Goal: Information Seeking & Learning: Learn about a topic

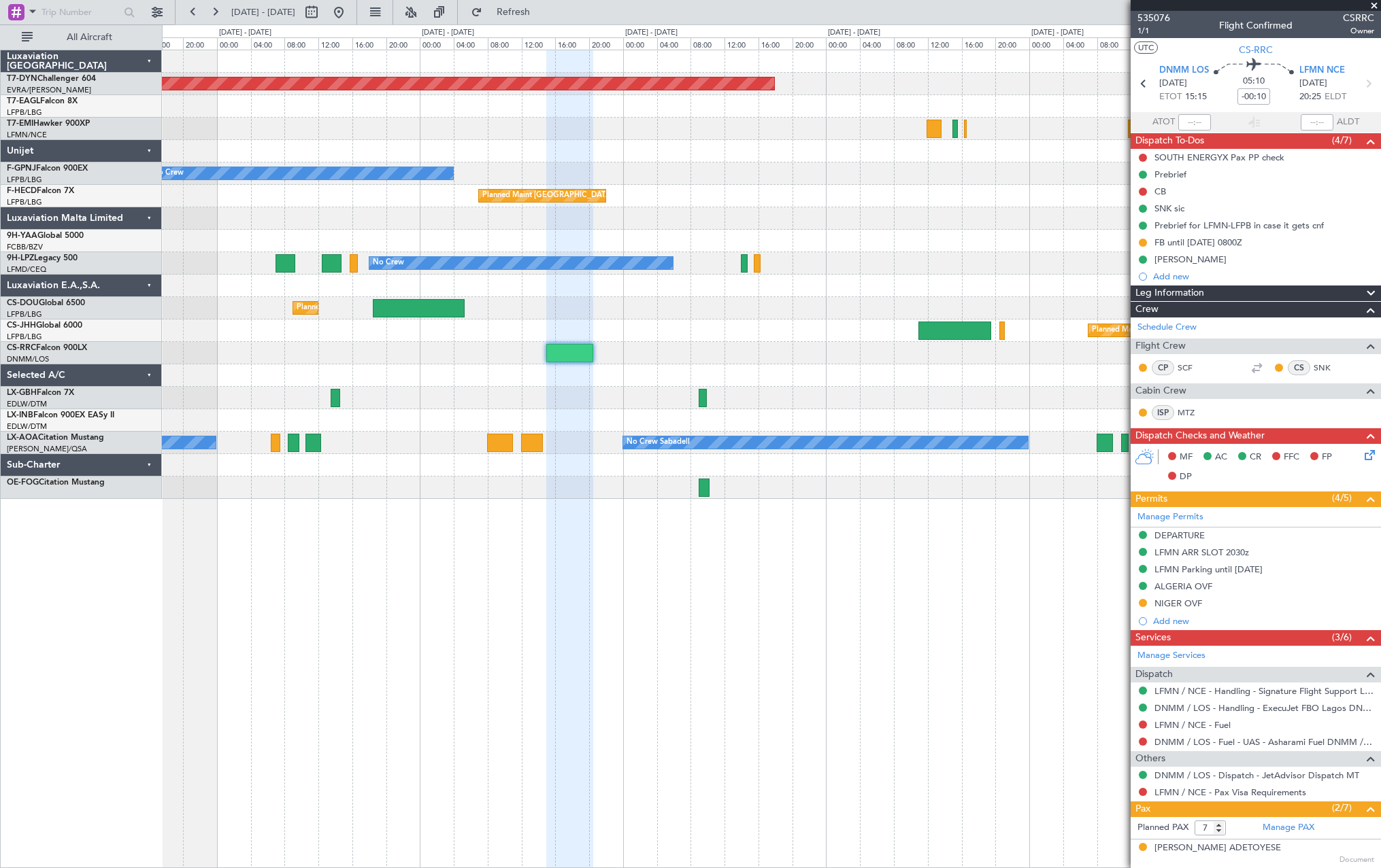
scroll to position [210, 0]
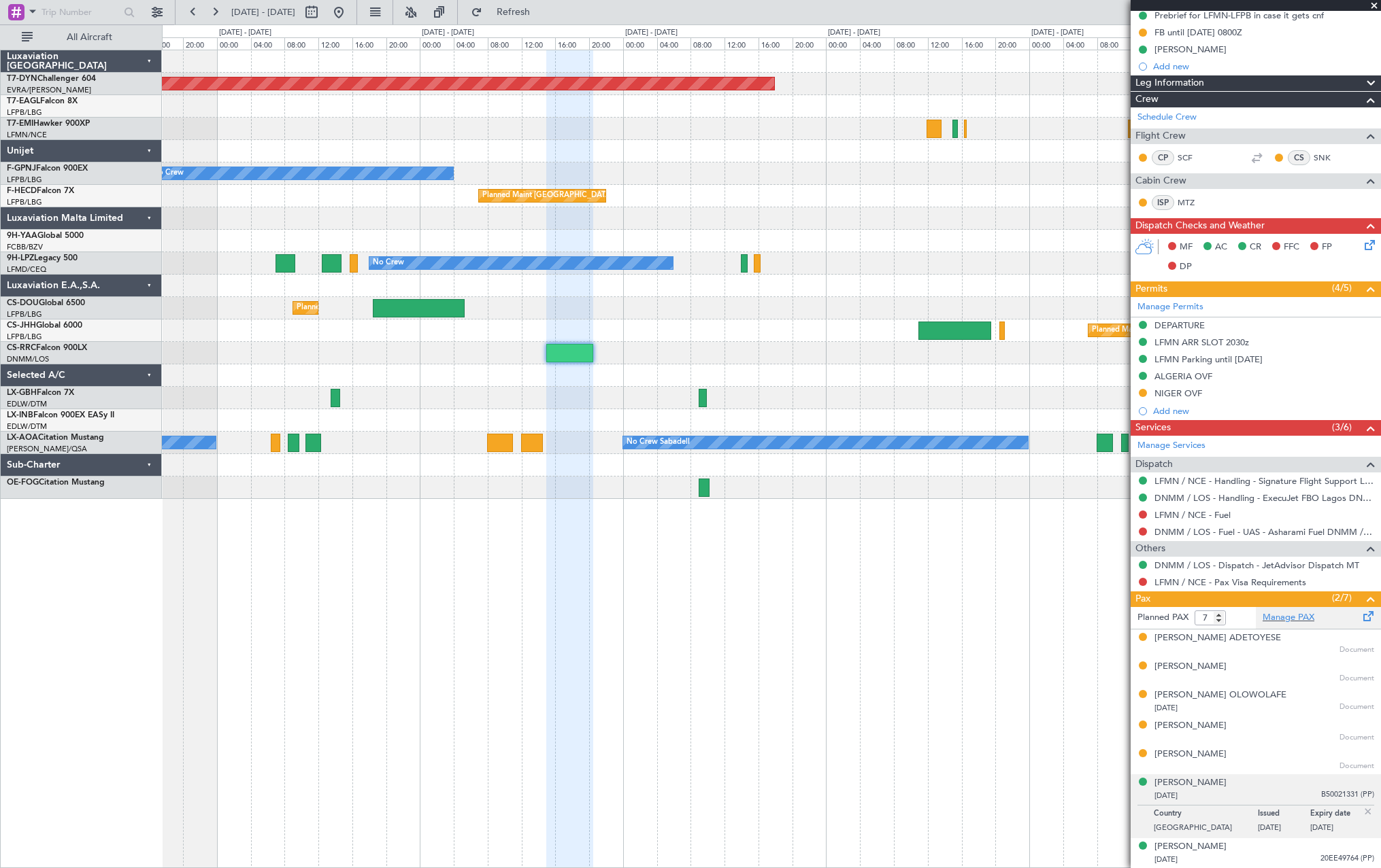
click at [1327, 616] on div "Manage PAX" at bounding box center [1318, 617] width 125 height 22
click at [542, 17] on span "Refresh" at bounding box center [513, 12] width 57 height 10
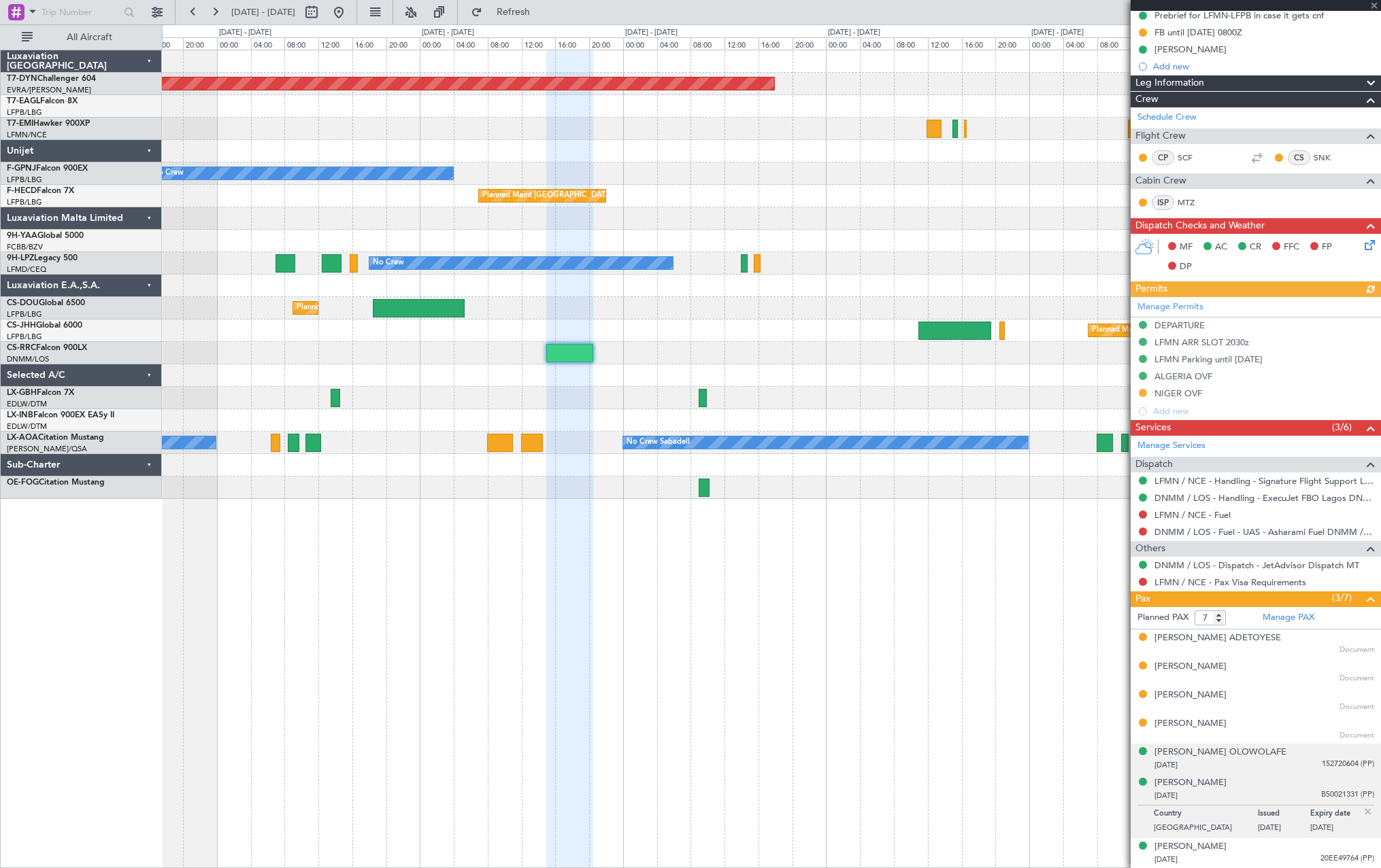
click at [1309, 770] on div "[DATE] 152720604 (PP)" at bounding box center [1264, 765] width 220 height 14
click at [1243, 755] on div "[PERSON_NAME] OLOWOLAFE" at bounding box center [1220, 753] width 132 height 14
click at [1220, 694] on div "[PERSON_NAME]" at bounding box center [1190, 695] width 72 height 14
click at [1207, 695] on div "[PERSON_NAME]" at bounding box center [1190, 695] width 72 height 14
click at [1226, 695] on div "[PERSON_NAME]" at bounding box center [1190, 695] width 72 height 14
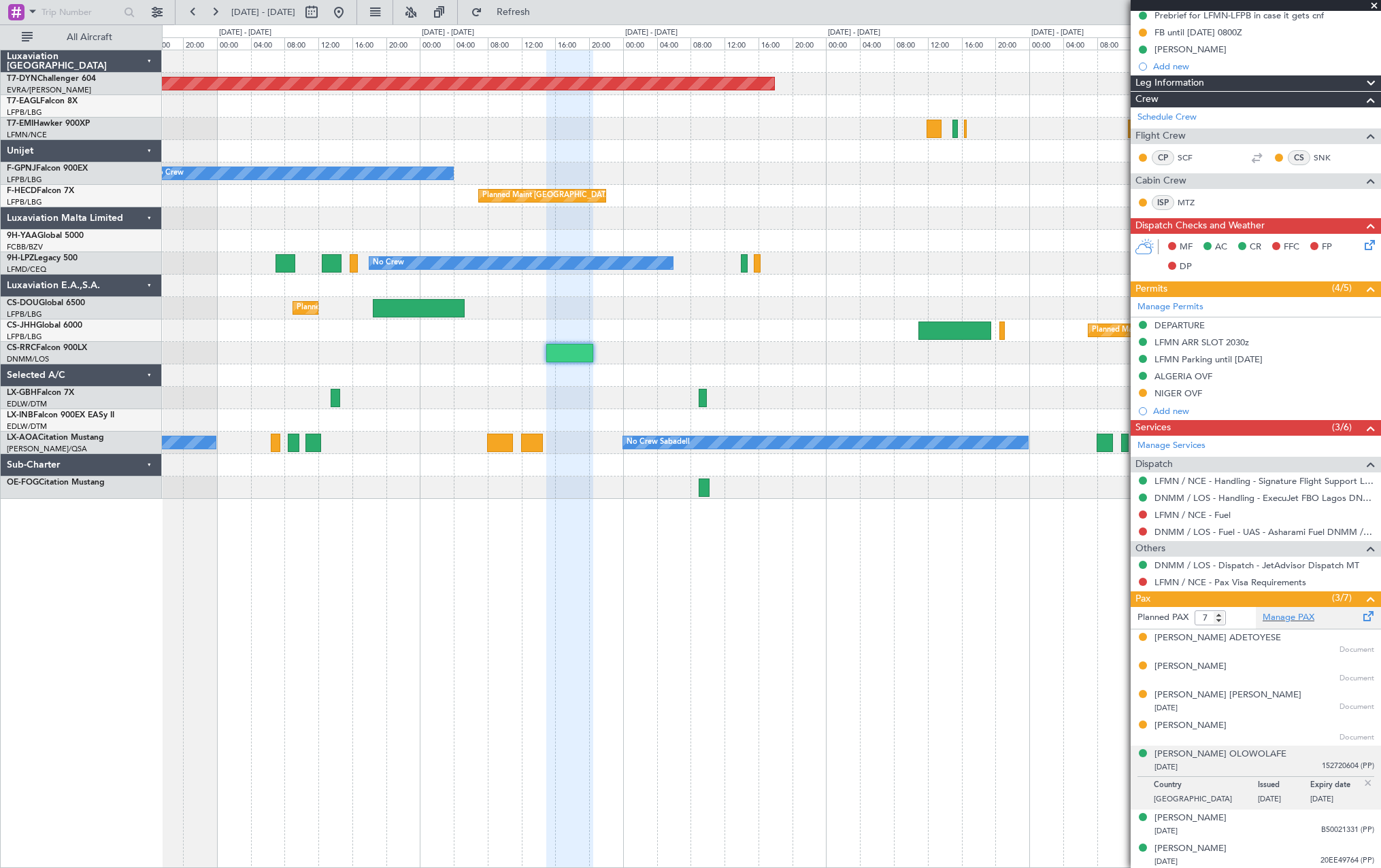
click at [1316, 614] on div "Manage PAX" at bounding box center [1318, 617] width 125 height 22
click at [1315, 611] on div "Manage PAX" at bounding box center [1318, 617] width 125 height 22
click at [1333, 620] on div "Manage PAX" at bounding box center [1318, 617] width 125 height 22
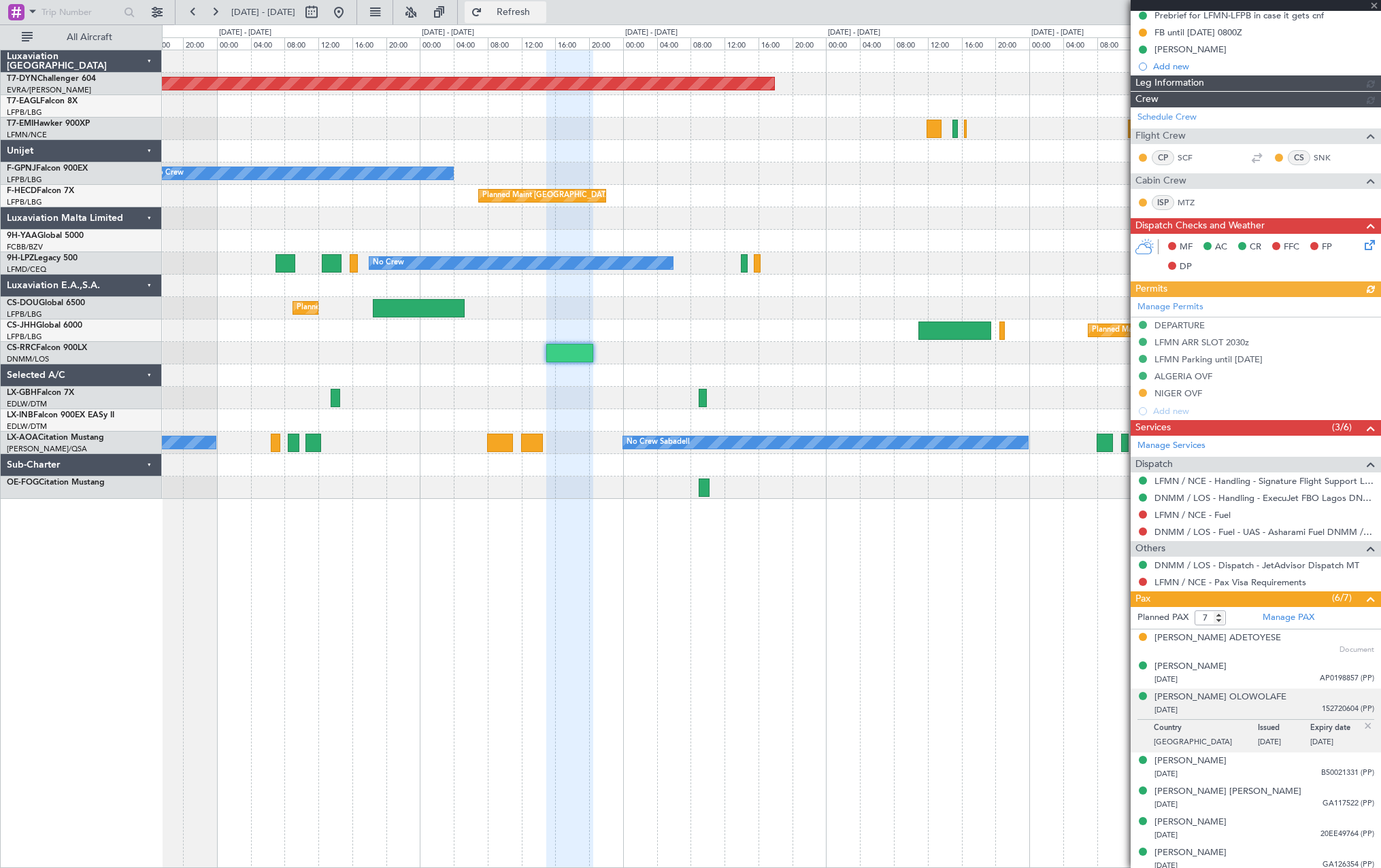
click at [542, 10] on span "Refresh" at bounding box center [513, 12] width 57 height 10
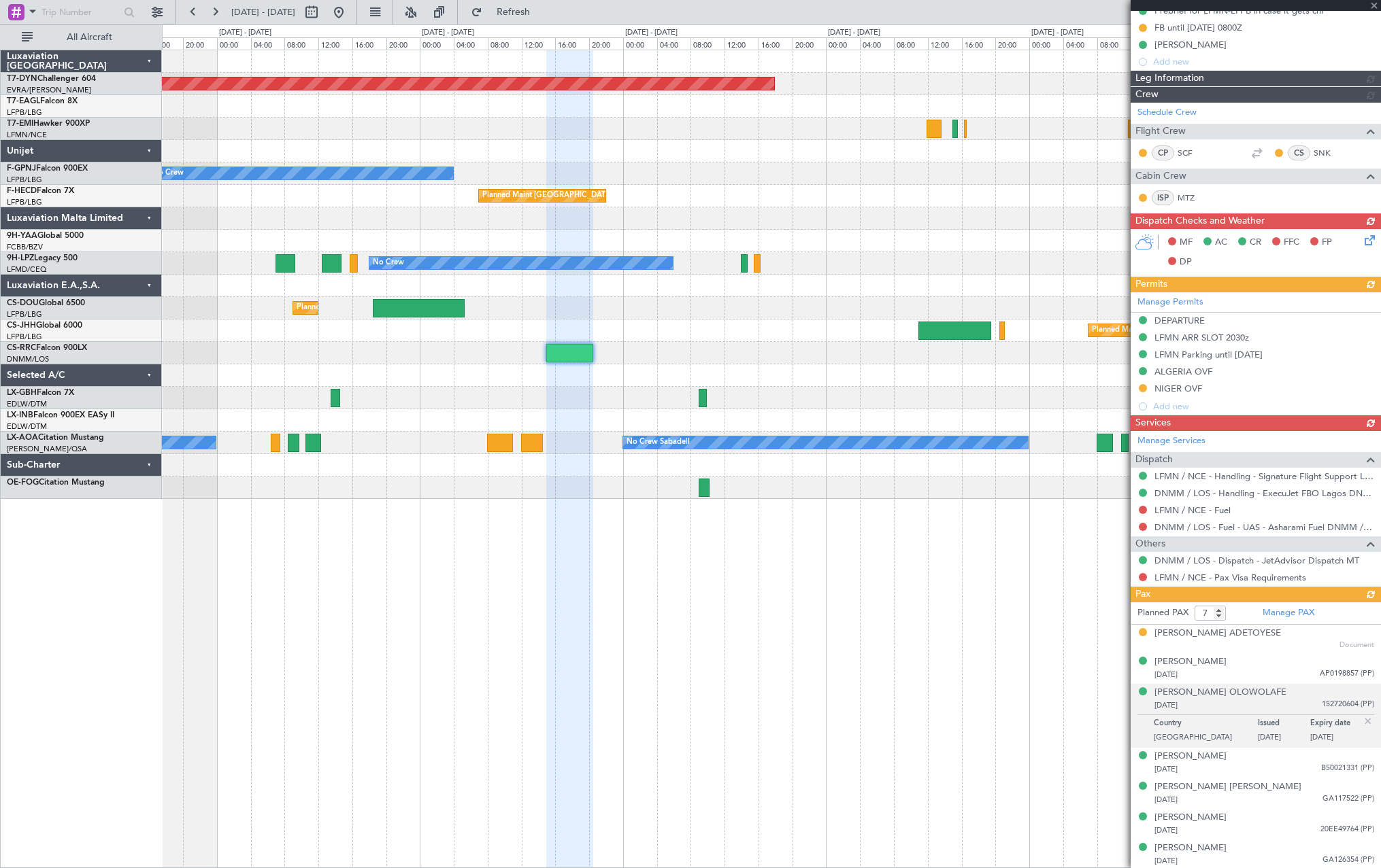
scroll to position [216, 0]
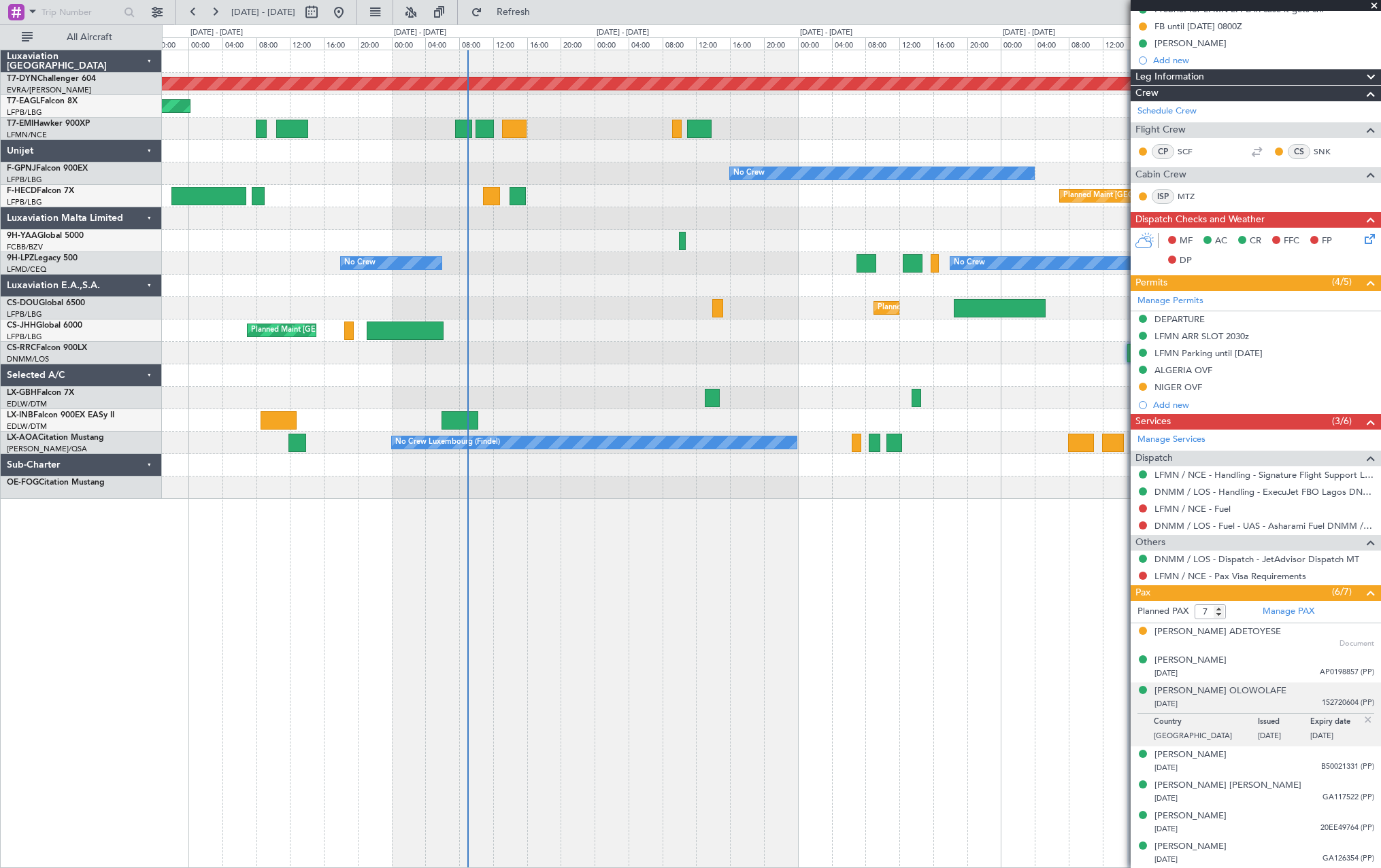
click at [845, 389] on div "Planned Maint [GEOGRAPHIC_DATA]-[GEOGRAPHIC_DATA] Planned Maint [US_STATE] ([GE…" at bounding box center [770, 275] width 1218 height 449
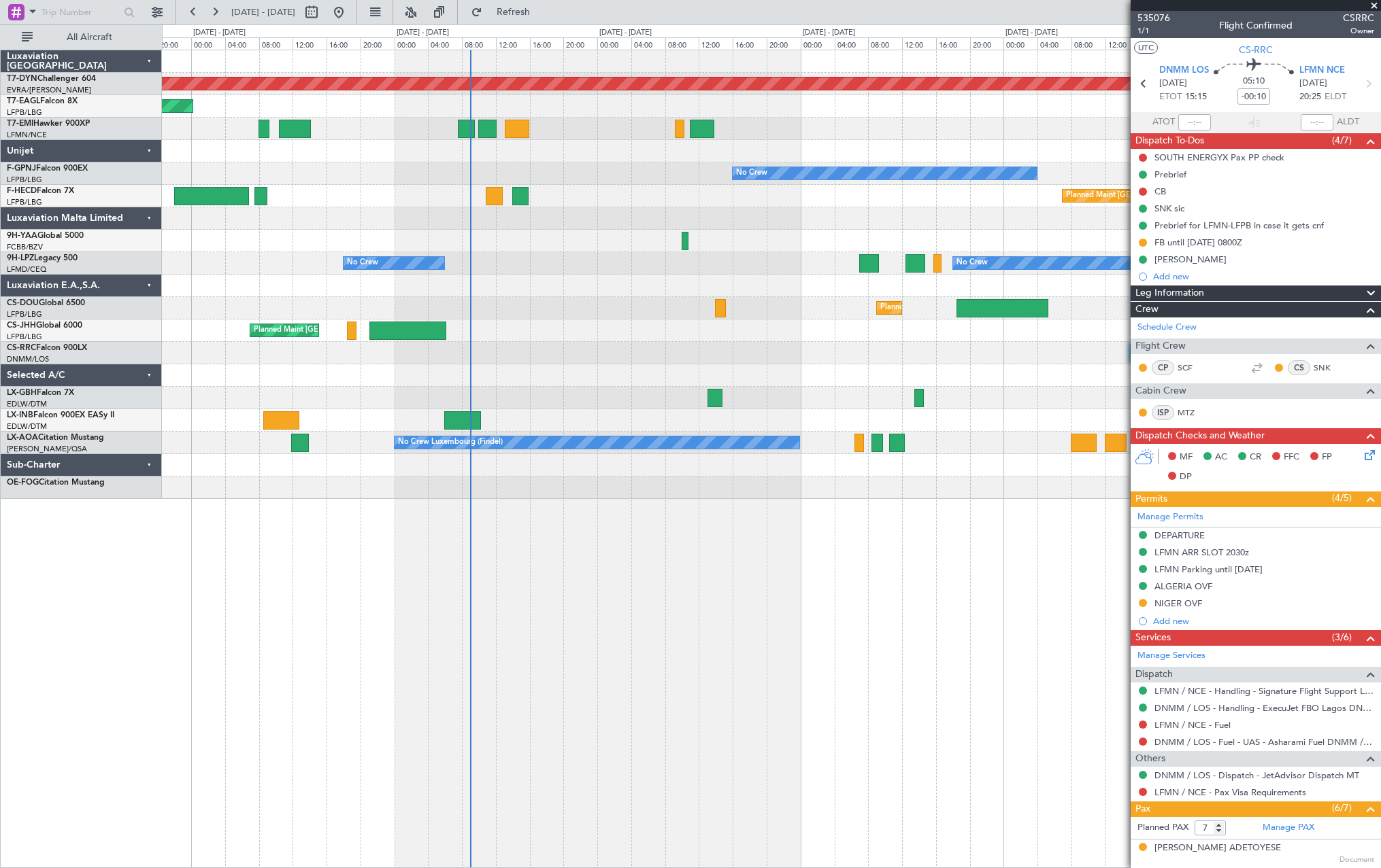
scroll to position [204, 0]
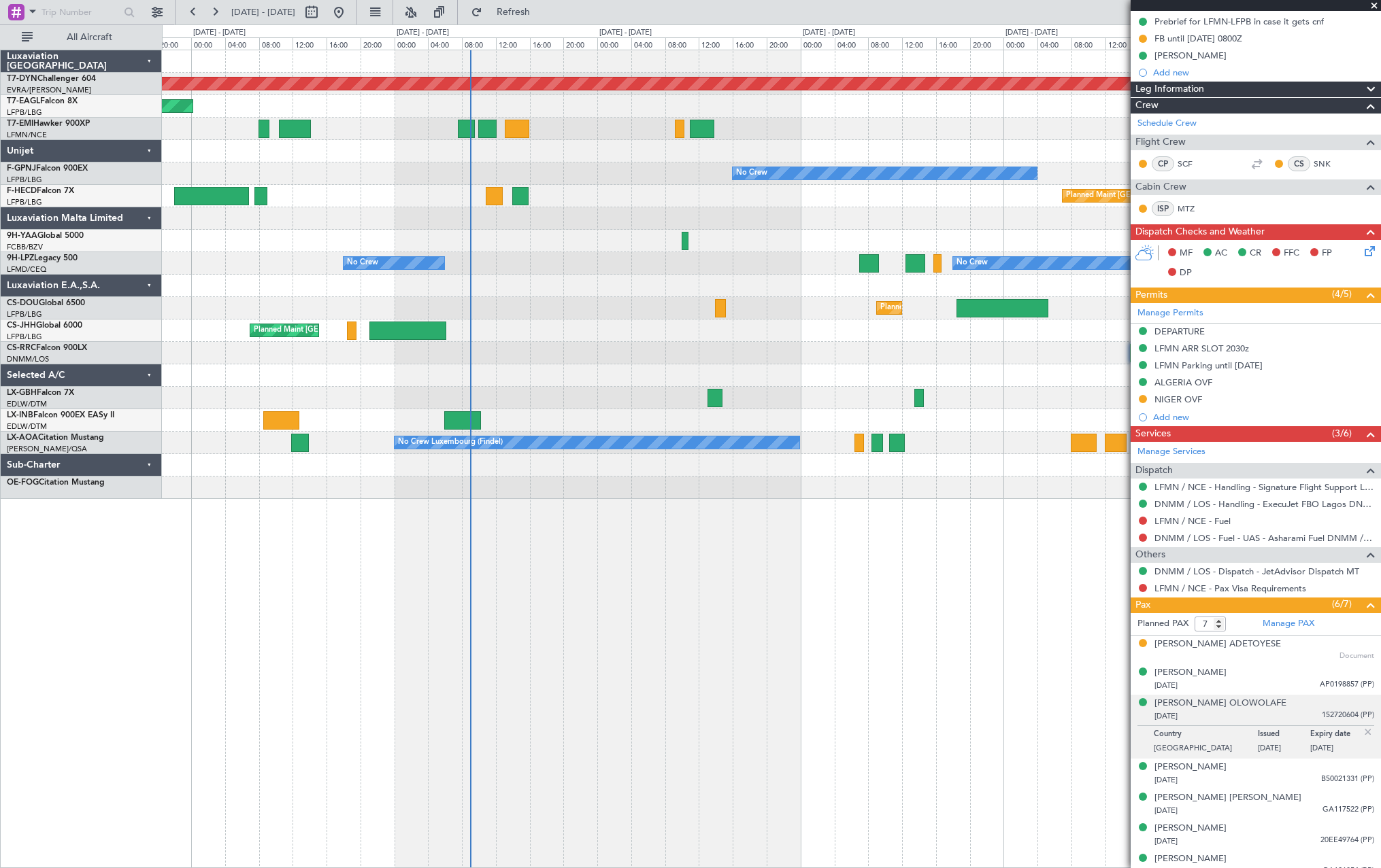
drag, startPoint x: 1155, startPoint y: 642, endPoint x: 1314, endPoint y: 645, distance: 159.0
click at [1314, 645] on div "[PERSON_NAME] ADETOYESE Document" at bounding box center [1264, 650] width 220 height 24
drag, startPoint x: 1313, startPoint y: 645, endPoint x: 1267, endPoint y: 642, distance: 46.1
copy div "[PERSON_NAME] ADETOYESE"
click at [951, 731] on div "Planned Maint [GEOGRAPHIC_DATA]-[GEOGRAPHIC_DATA] Planned Maint [US_STATE] ([GE…" at bounding box center [771, 459] width 1219 height 819
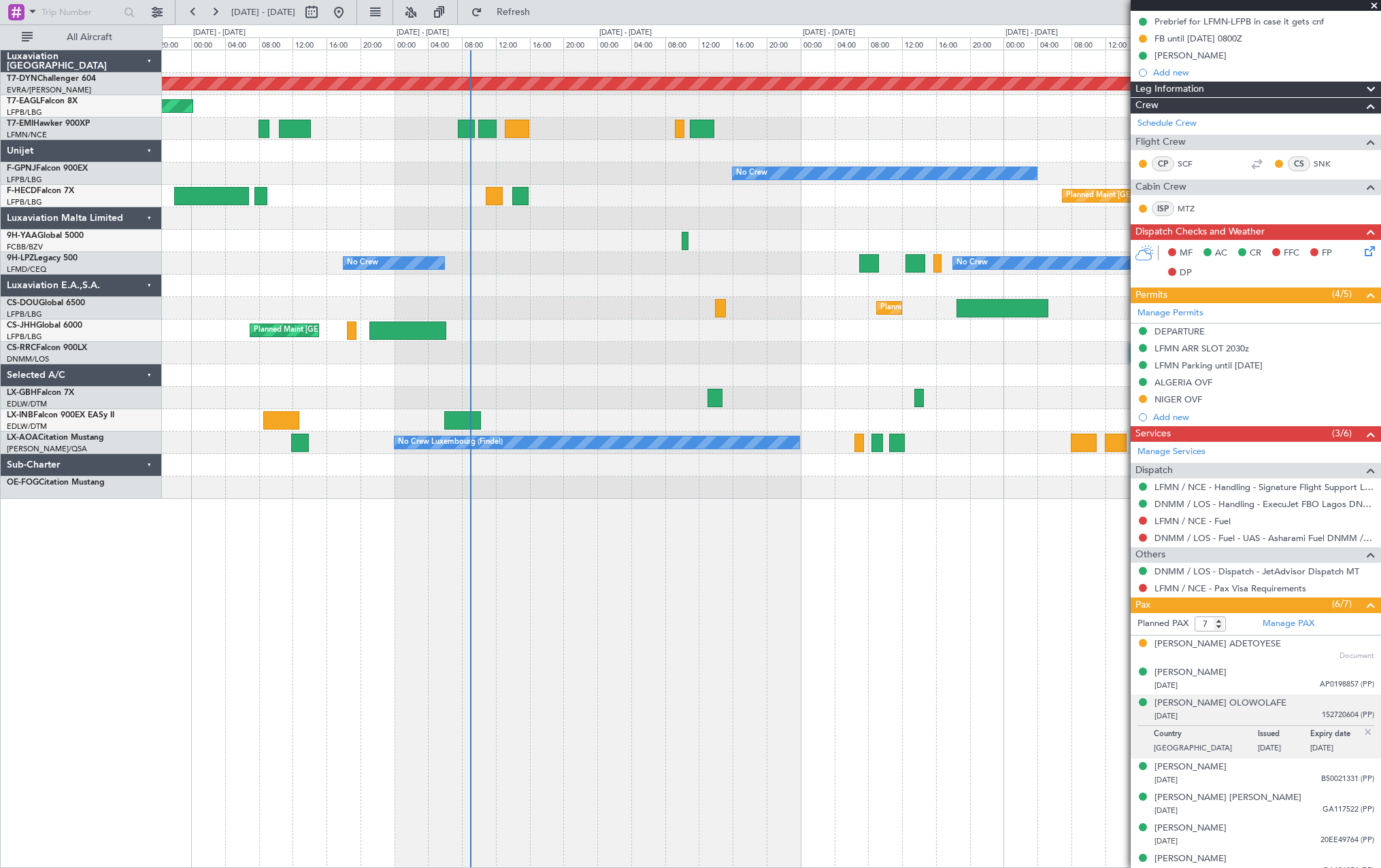
click at [1299, 650] on div "[PERSON_NAME] ADETOYESE Document" at bounding box center [1264, 650] width 220 height 24
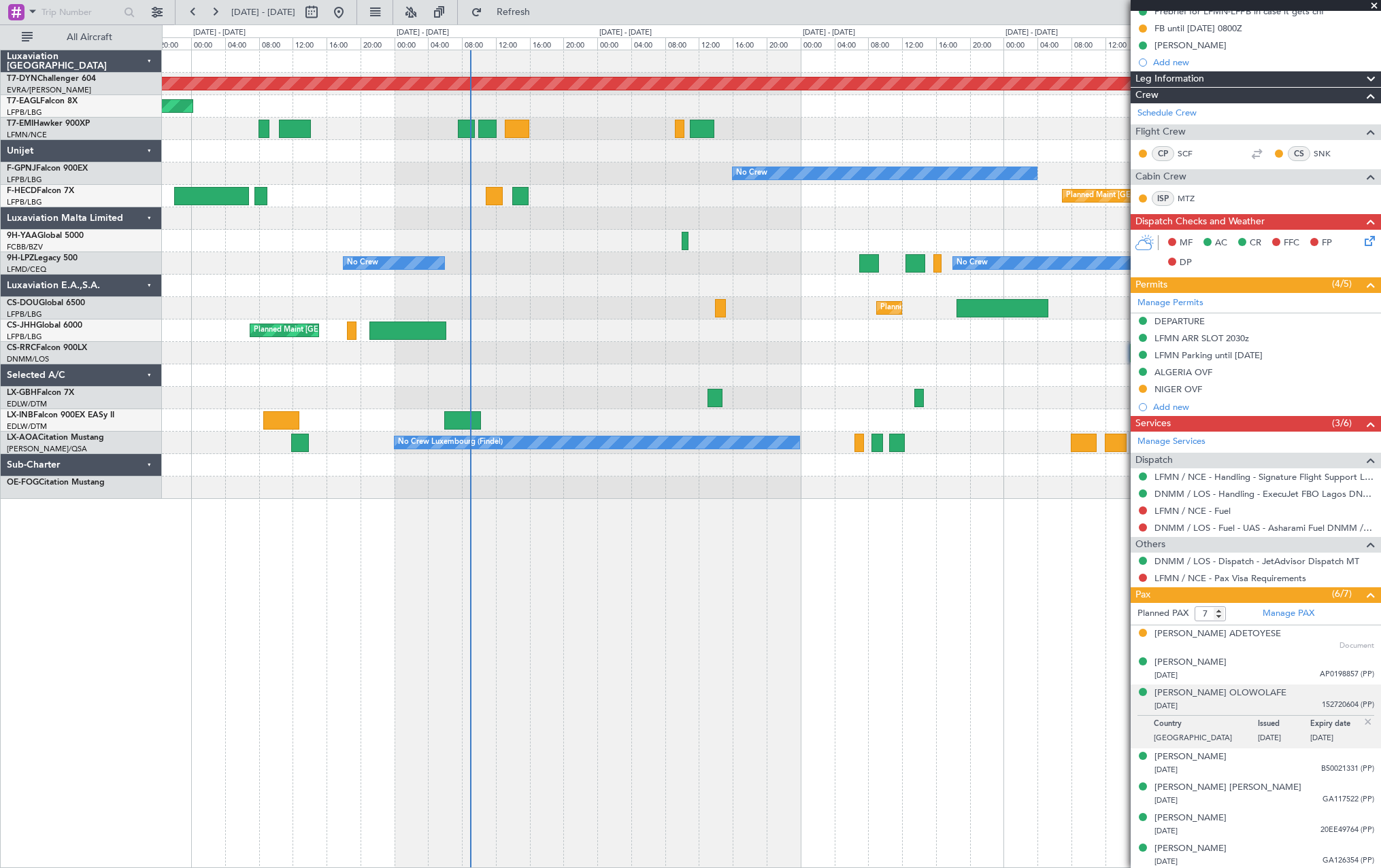
scroll to position [216, 0]
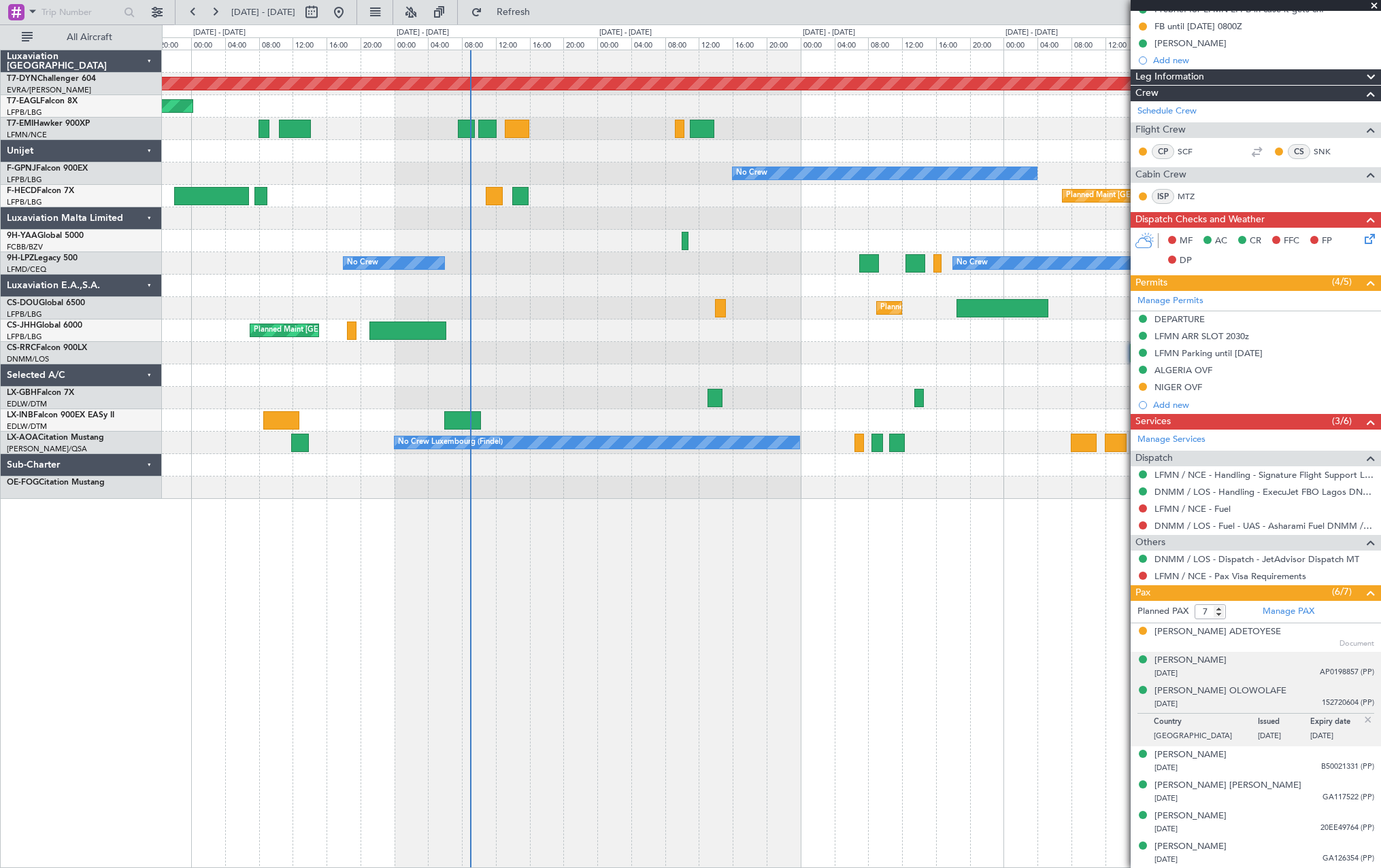
click at [1278, 661] on div "[PERSON_NAME] [DATE] AP0198857 (PP)" at bounding box center [1264, 667] width 220 height 26
click at [1301, 733] on div "[DATE] 152720604 (PP)" at bounding box center [1264, 737] width 220 height 14
click at [1296, 766] on div "[DATE] B50021331 (PP)" at bounding box center [1264, 768] width 220 height 14
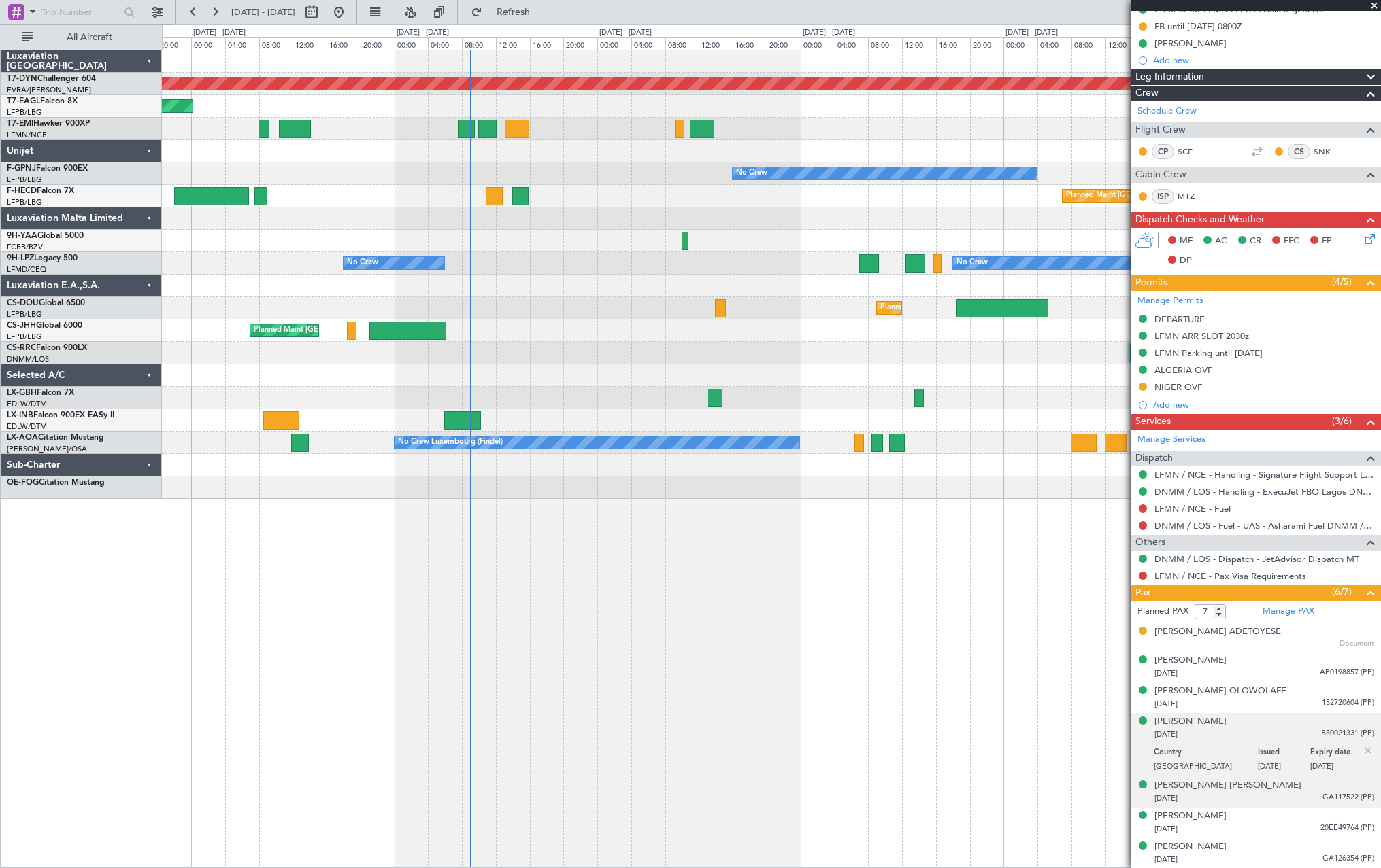
click at [1289, 793] on div "[DATE] GA117522 (PP)" at bounding box center [1264, 799] width 220 height 14
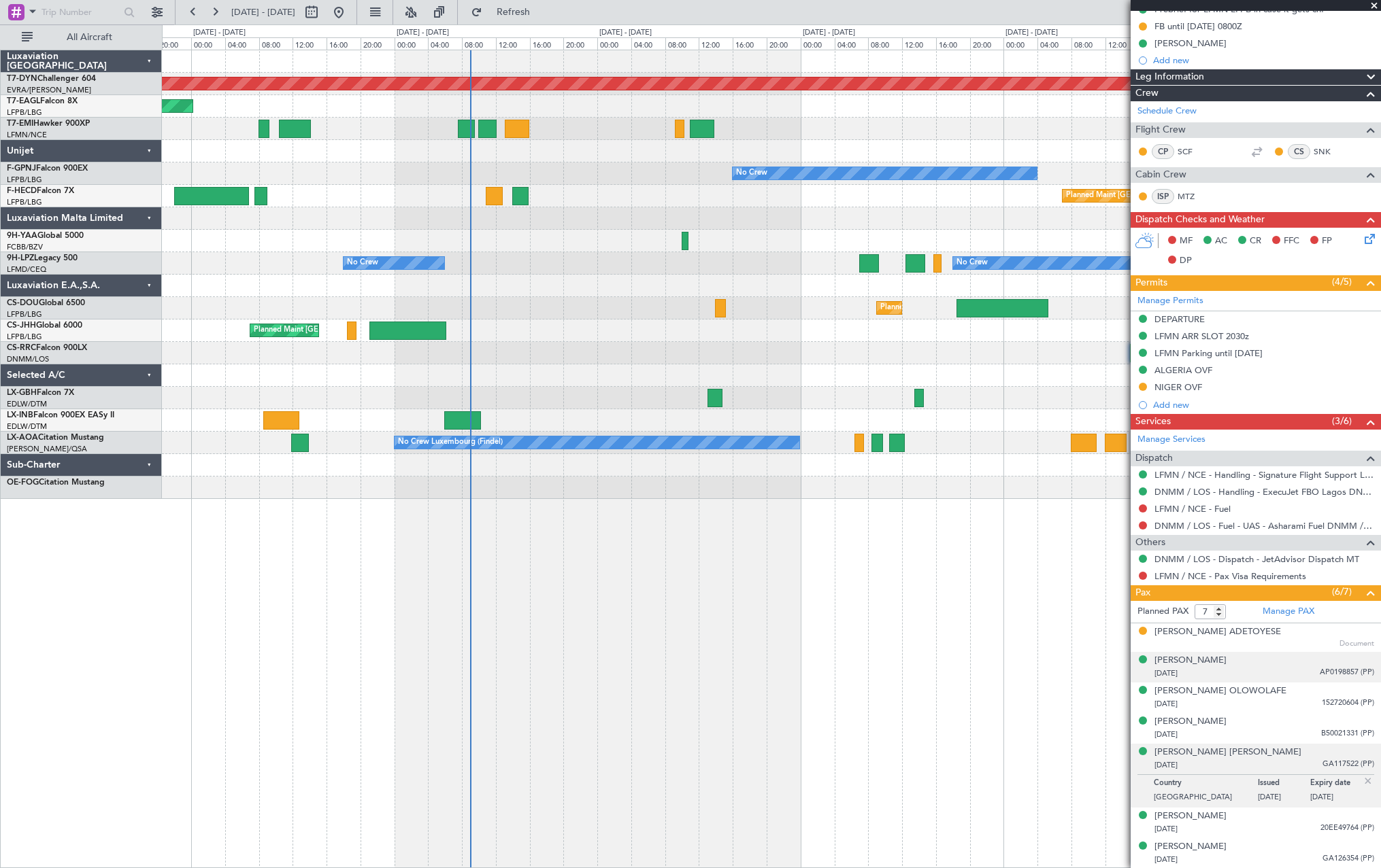
click at [1274, 672] on div "[DATE] AP0198857 (PP)" at bounding box center [1264, 674] width 220 height 14
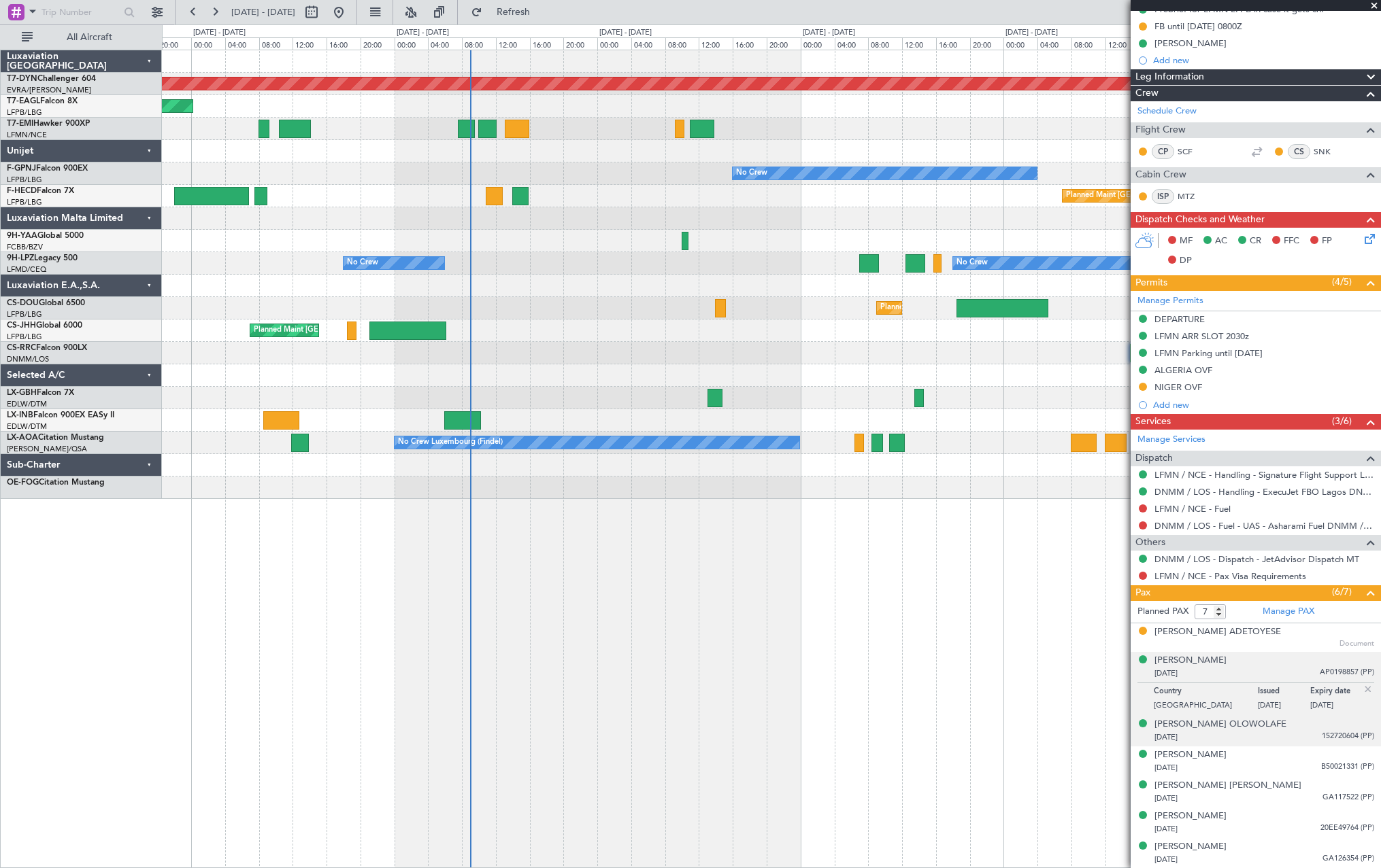
click at [1298, 730] on div "[PERSON_NAME] [DATE] 152720604 (PP)" at bounding box center [1264, 731] width 220 height 26
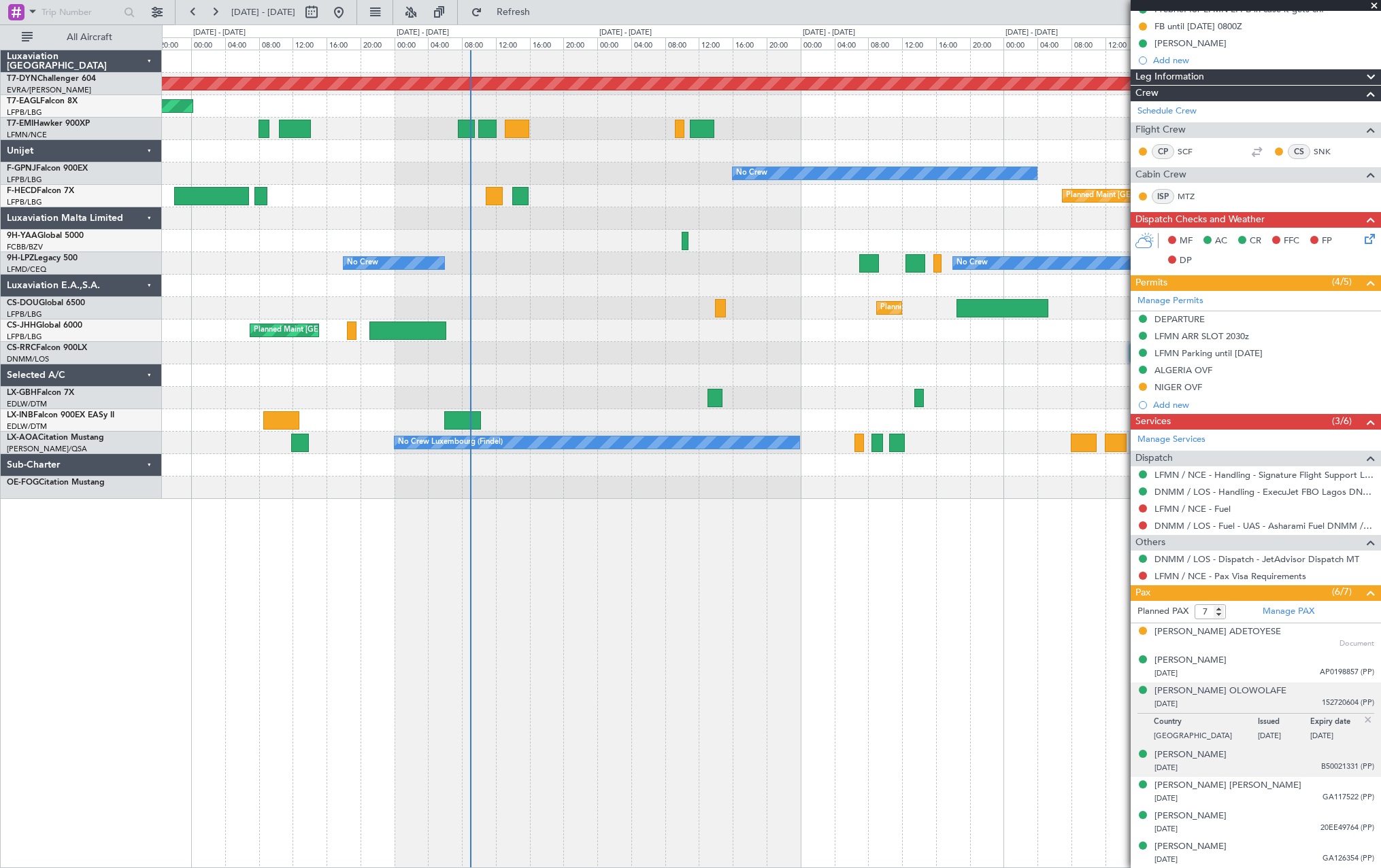
click at [1292, 763] on div "[DATE] B50021331 (PP)" at bounding box center [1264, 768] width 220 height 14
click at [1278, 666] on div "[PERSON_NAME] [DATE] AP0198857 (PP)" at bounding box center [1264, 667] width 220 height 26
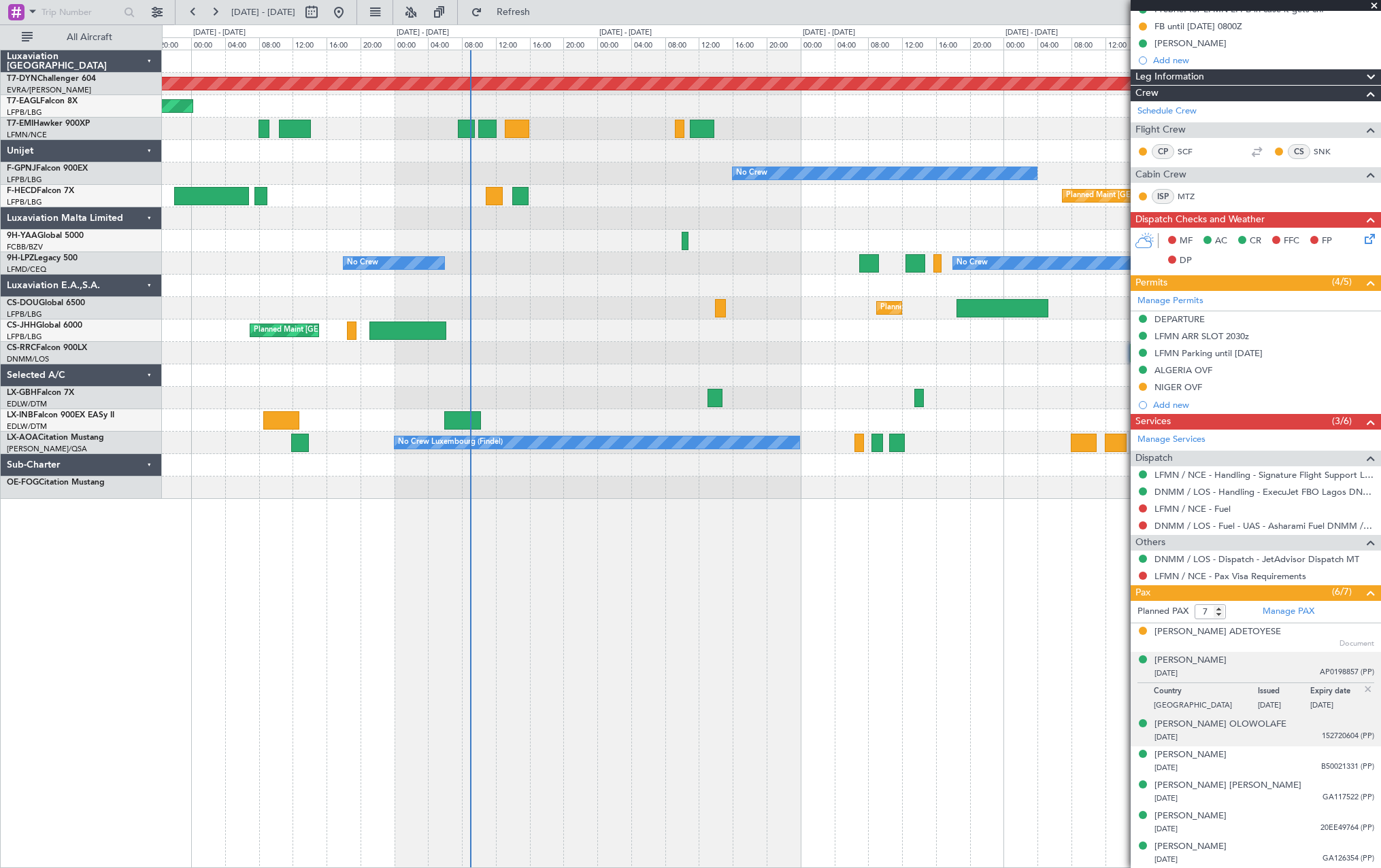
click at [1293, 735] on div "[DATE] 152720604 (PP)" at bounding box center [1264, 737] width 220 height 14
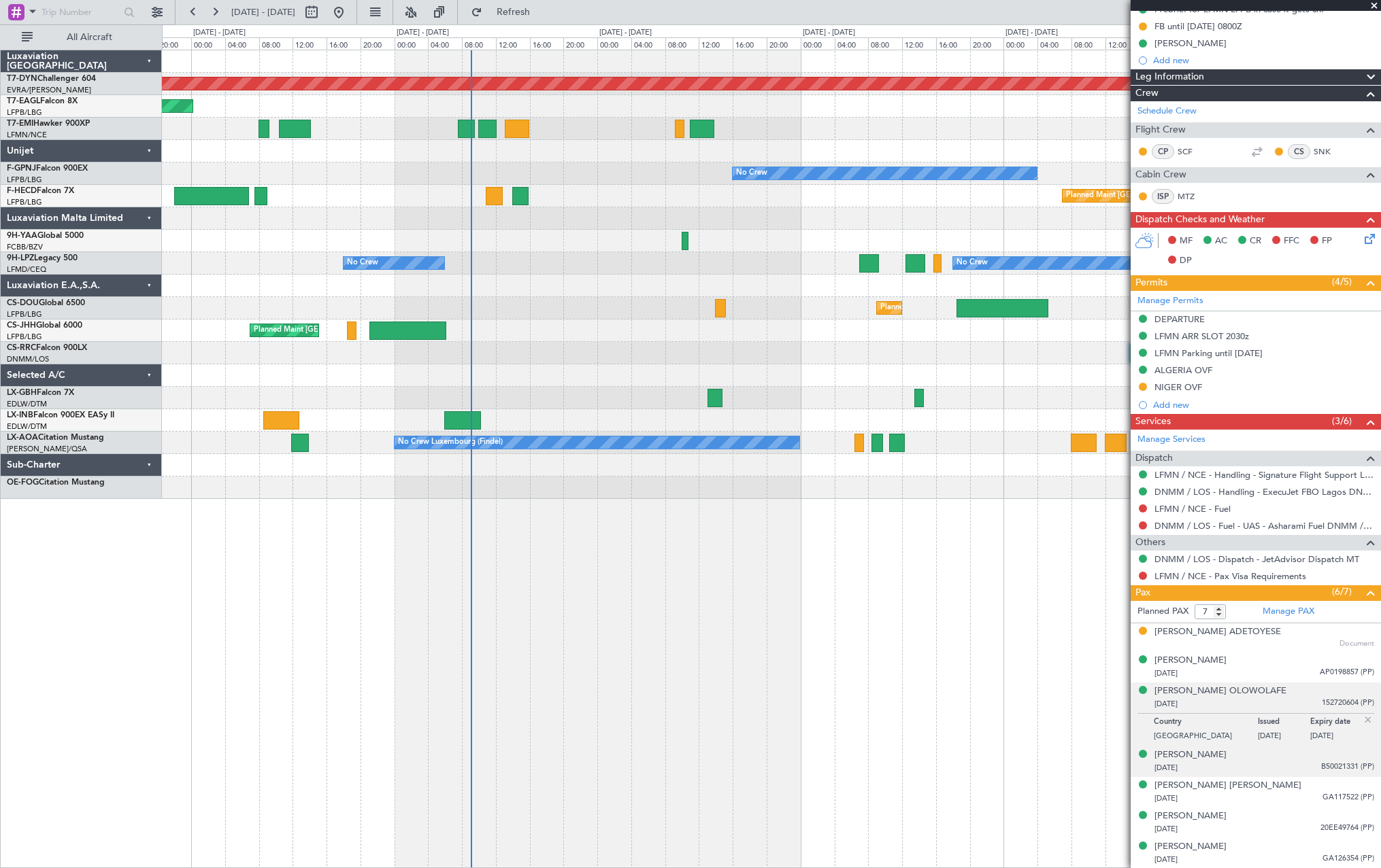
click at [1266, 770] on div "[DATE] B50021331 (PP)" at bounding box center [1264, 768] width 220 height 14
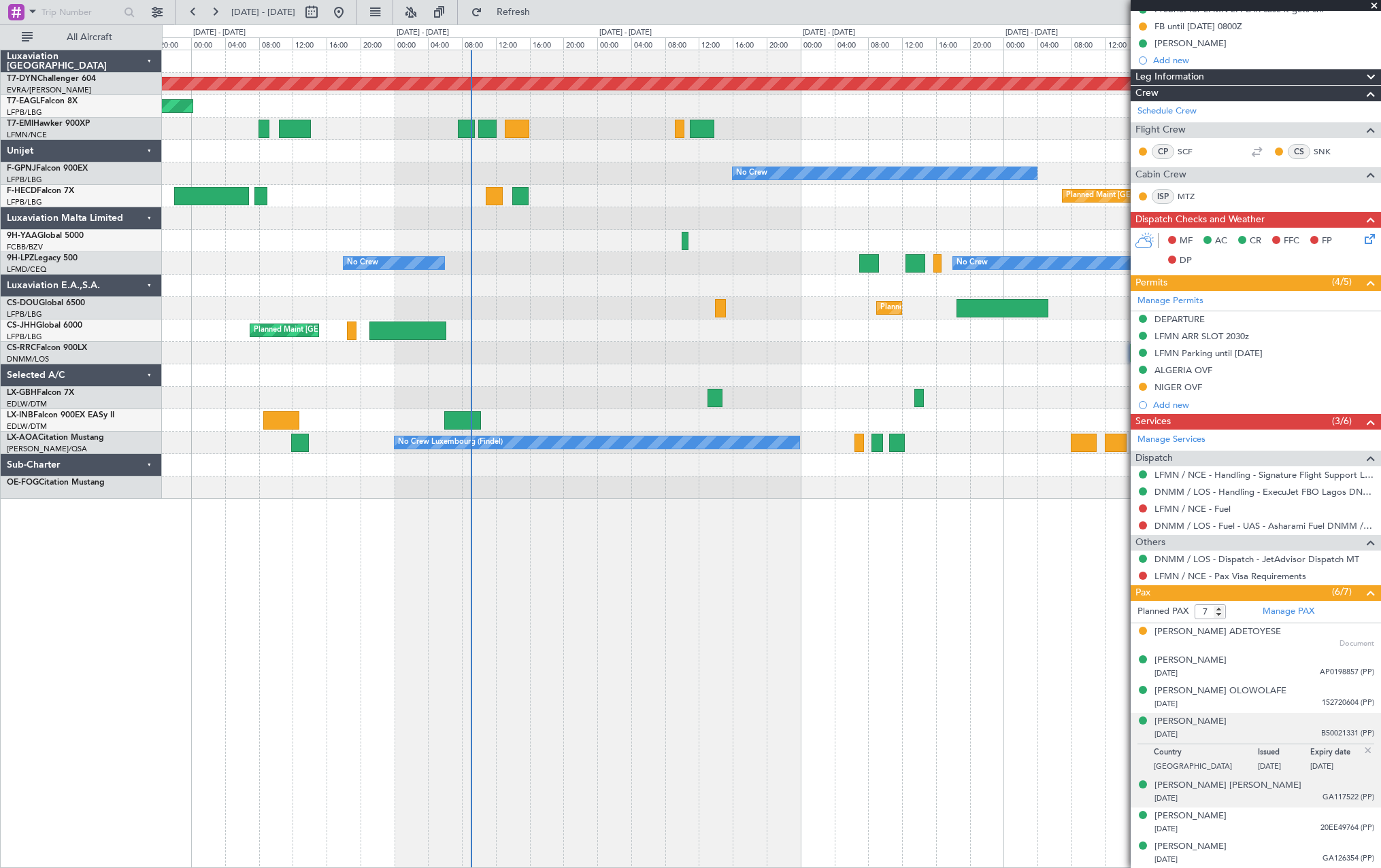
click at [1301, 793] on div "[DATE] GA117522 (PP)" at bounding box center [1264, 799] width 220 height 14
click at [1342, 614] on div "Manage PAX" at bounding box center [1318, 611] width 125 height 22
click at [1224, 756] on div "[PERSON_NAME] [PERSON_NAME]" at bounding box center [1228, 753] width 147 height 14
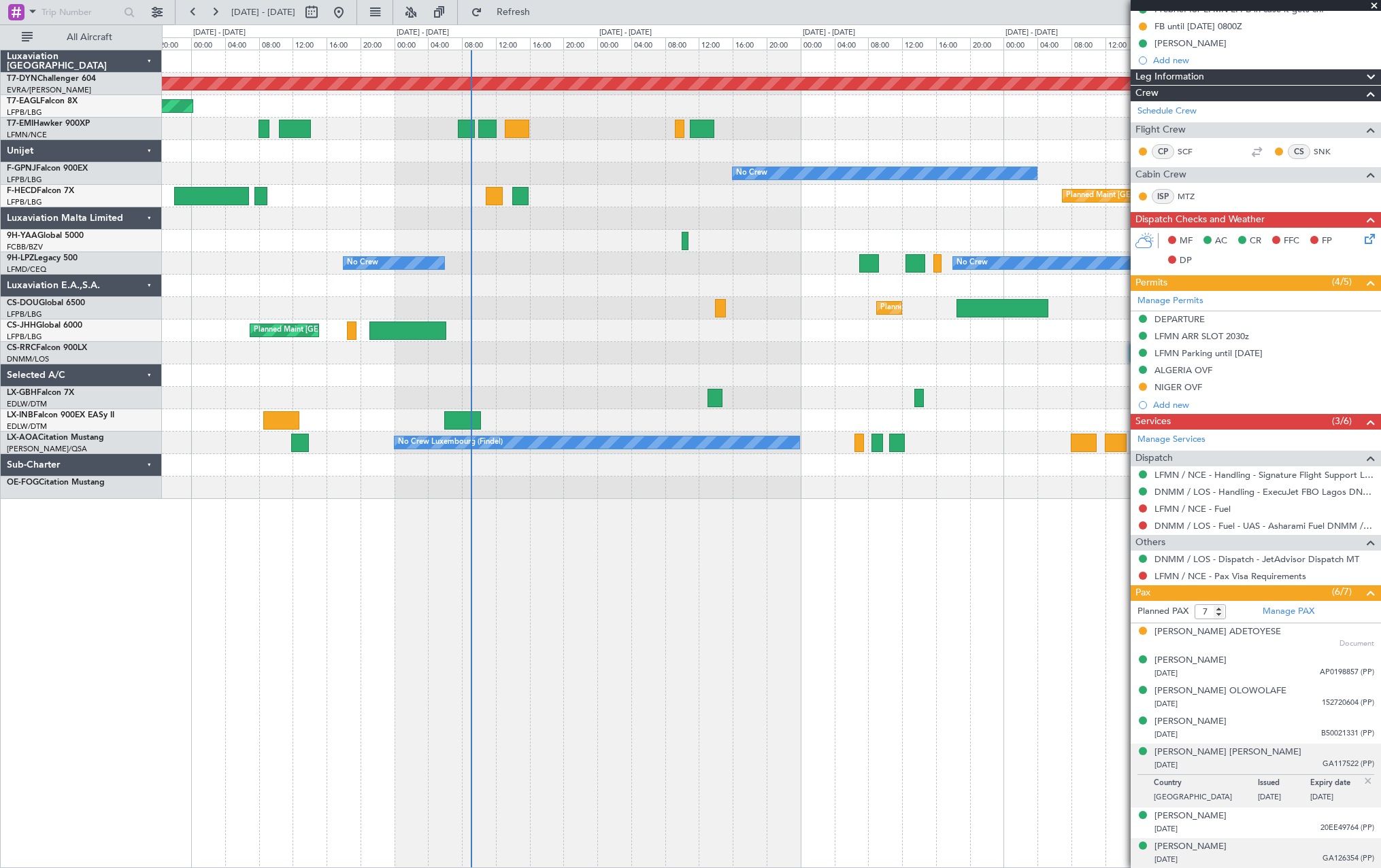
click at [1299, 852] on div "[PERSON_NAME] [DATE] GA126354 (PP)" at bounding box center [1264, 853] width 220 height 26
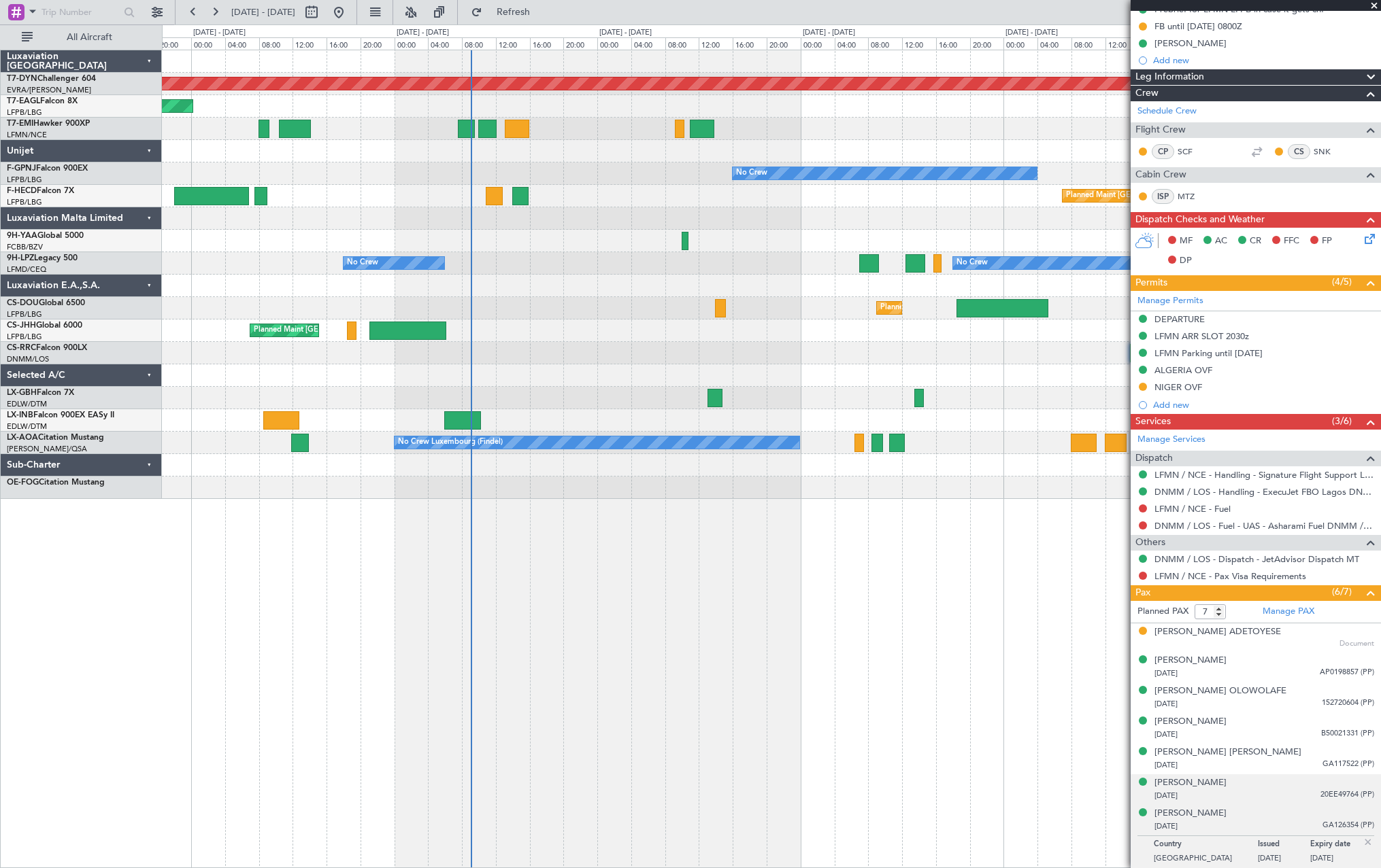
click at [1292, 787] on div "[PERSON_NAME] [DATE] 20EE49764 (PP)" at bounding box center [1264, 790] width 220 height 26
click at [1282, 855] on div "[DATE] GA126354 (PP)" at bounding box center [1264, 860] width 220 height 14
click at [1275, 771] on li "[PERSON_NAME] [PERSON_NAME] [DATE] GA117522 (PP)" at bounding box center [1255, 759] width 250 height 31
click at [1293, 760] on div "[DATE] GA117522 (PP)" at bounding box center [1264, 765] width 220 height 14
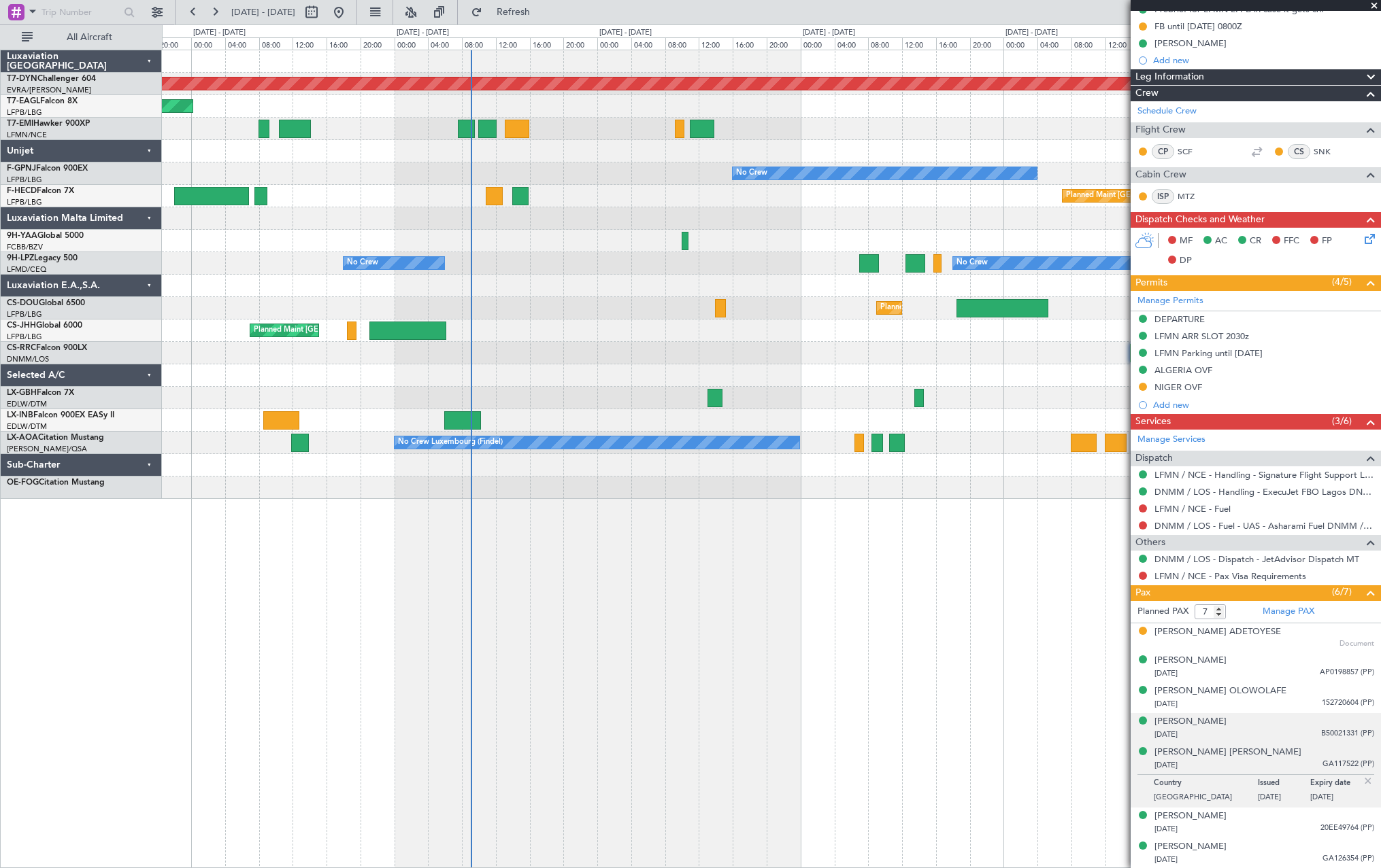
click at [1286, 722] on div "[PERSON_NAME] [DATE] B50021331 (PP)" at bounding box center [1264, 728] width 220 height 26
click at [1141, 568] on div "LFMN / NCE - Pax Visa Requirements" at bounding box center [1255, 576] width 250 height 17
click at [1144, 577] on button at bounding box center [1142, 576] width 8 height 8
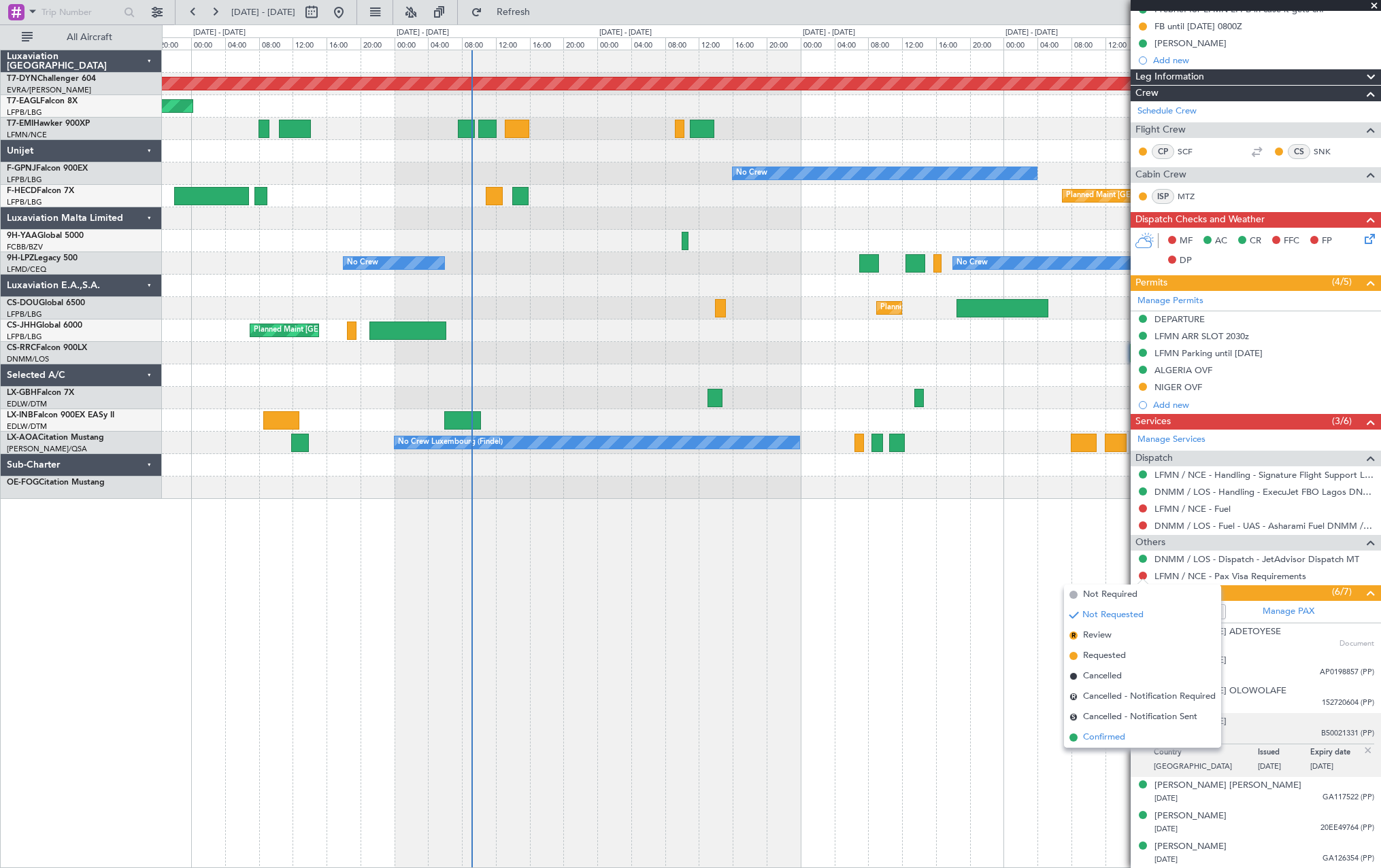
click at [1074, 734] on span at bounding box center [1073, 737] width 8 height 8
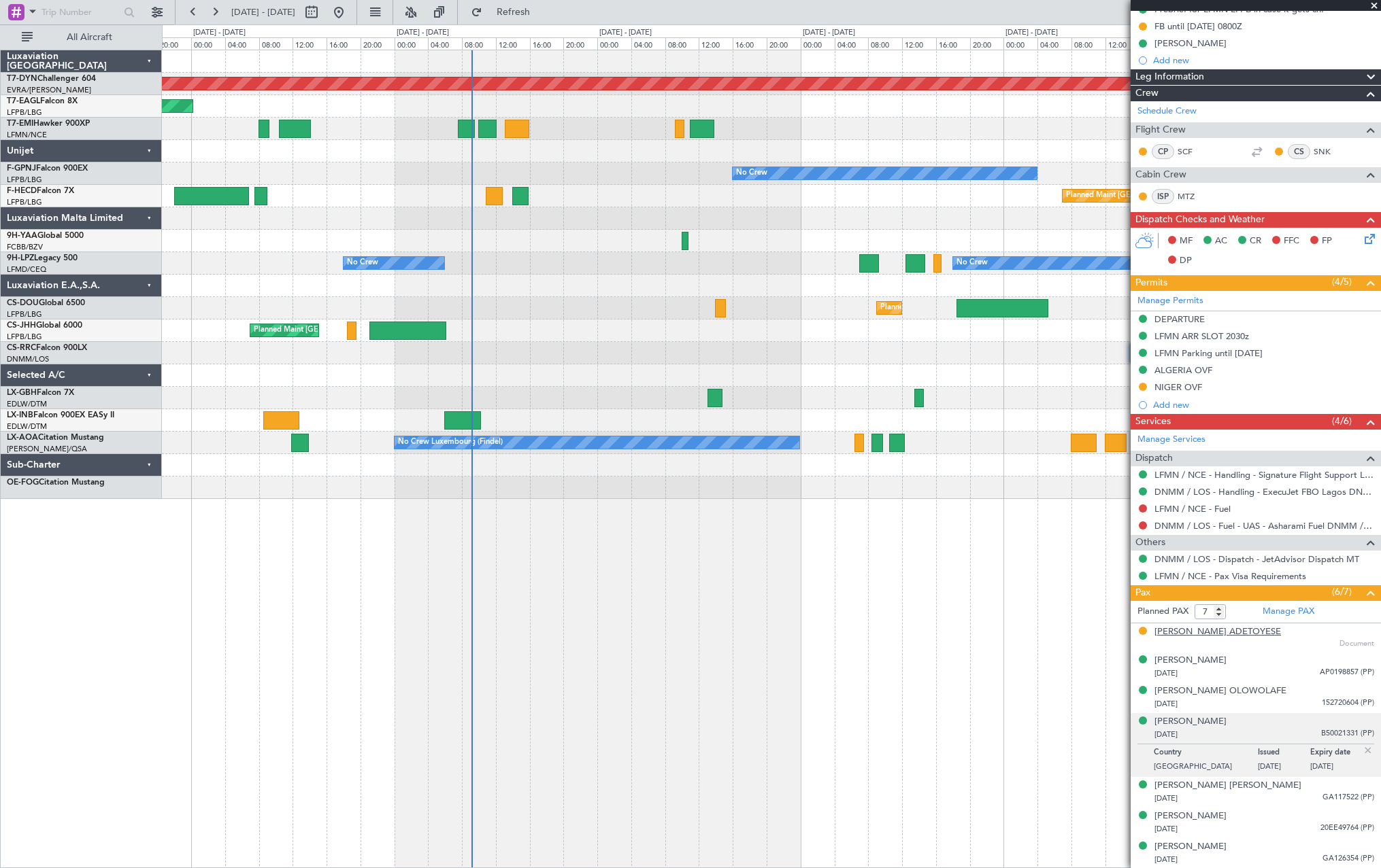
click at [1219, 633] on div "[PERSON_NAME] ADETOYESE" at bounding box center [1218, 633] width 127 height 14
click at [1264, 664] on div "[PERSON_NAME] [DATE] AP0198857 (PP)" at bounding box center [1264, 667] width 220 height 26
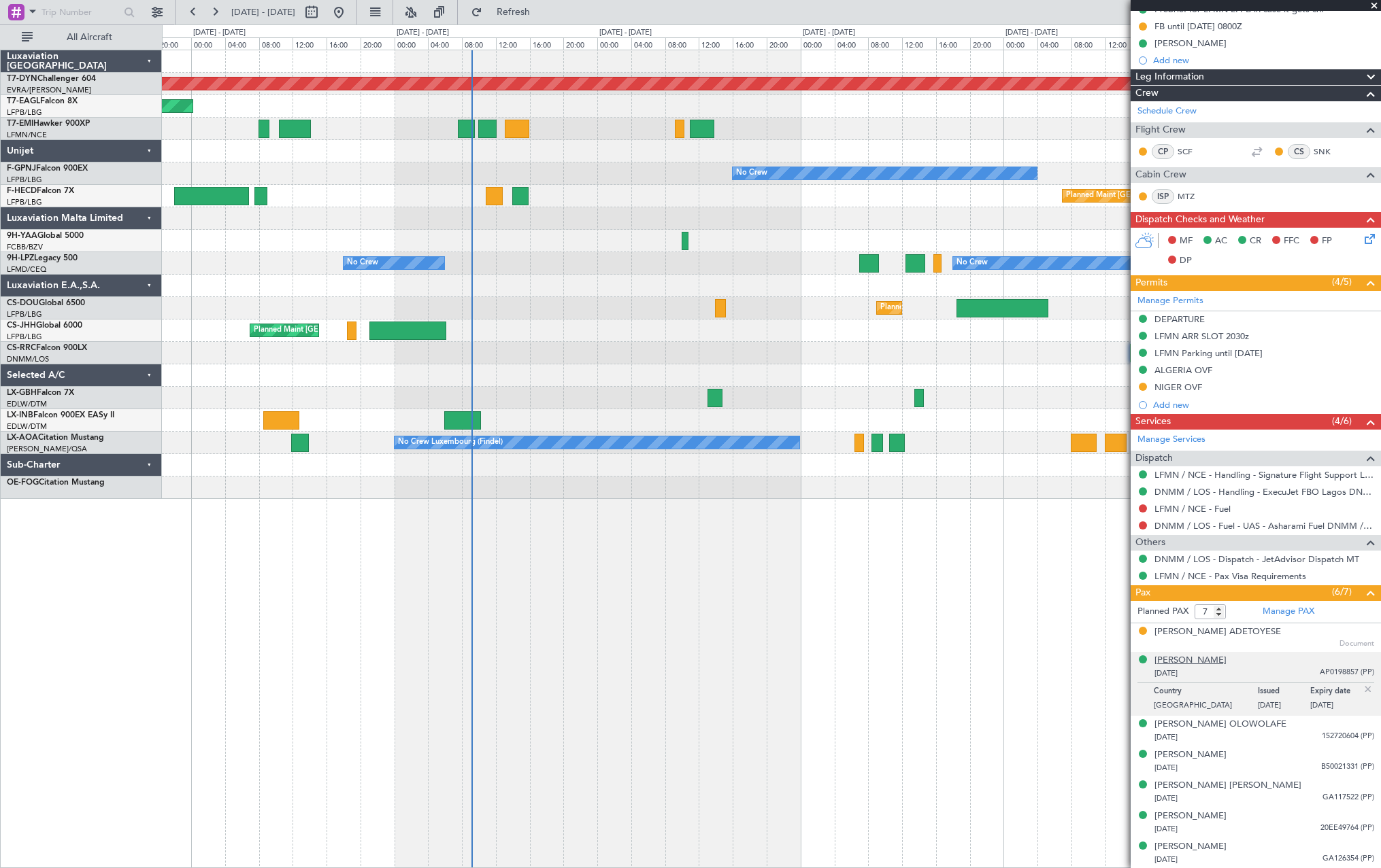
click at [1208, 660] on div "[PERSON_NAME]" at bounding box center [1190, 661] width 72 height 14
click at [1201, 731] on div "[DATE] 152720604 (PP)" at bounding box center [1264, 737] width 220 height 14
click at [1198, 696] on div "[PERSON_NAME] OLOWOLAFE" at bounding box center [1220, 691] width 132 height 14
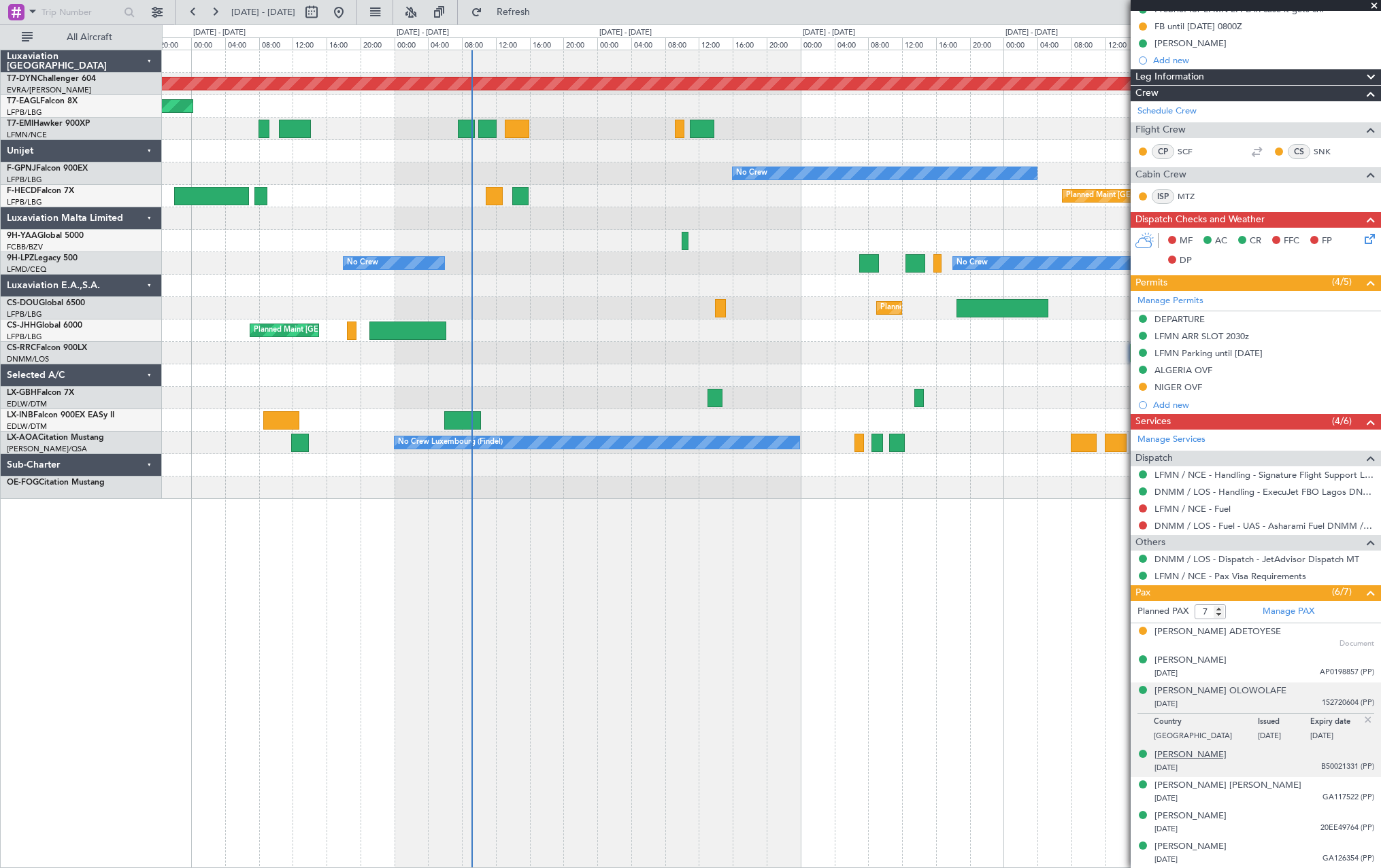
click at [1225, 752] on div "[PERSON_NAME]" at bounding box center [1190, 756] width 72 height 14
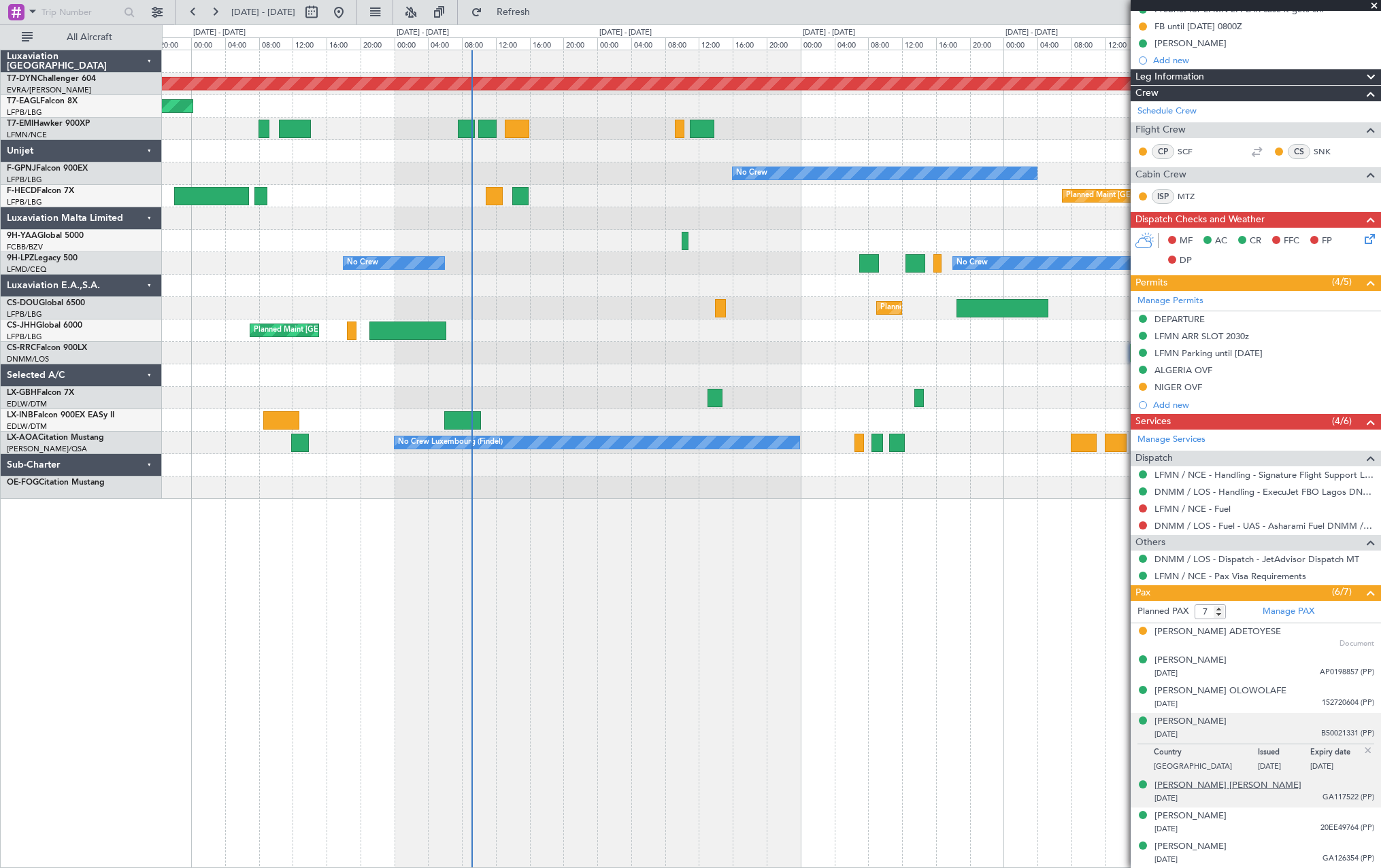
click at [1253, 783] on div "[PERSON_NAME] [PERSON_NAME]" at bounding box center [1228, 786] width 147 height 14
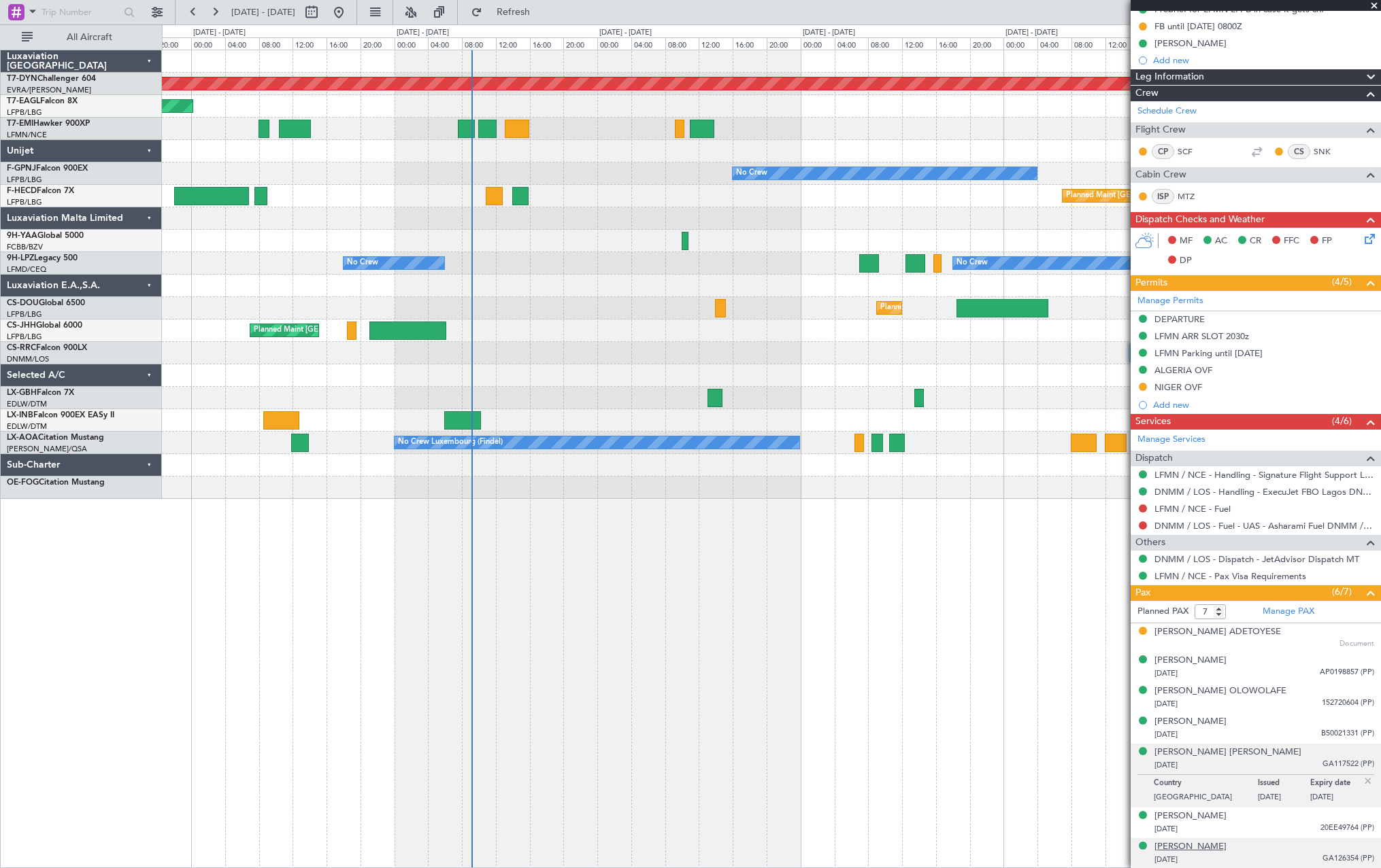
click at [1226, 851] on div "[PERSON_NAME]" at bounding box center [1190, 847] width 72 height 14
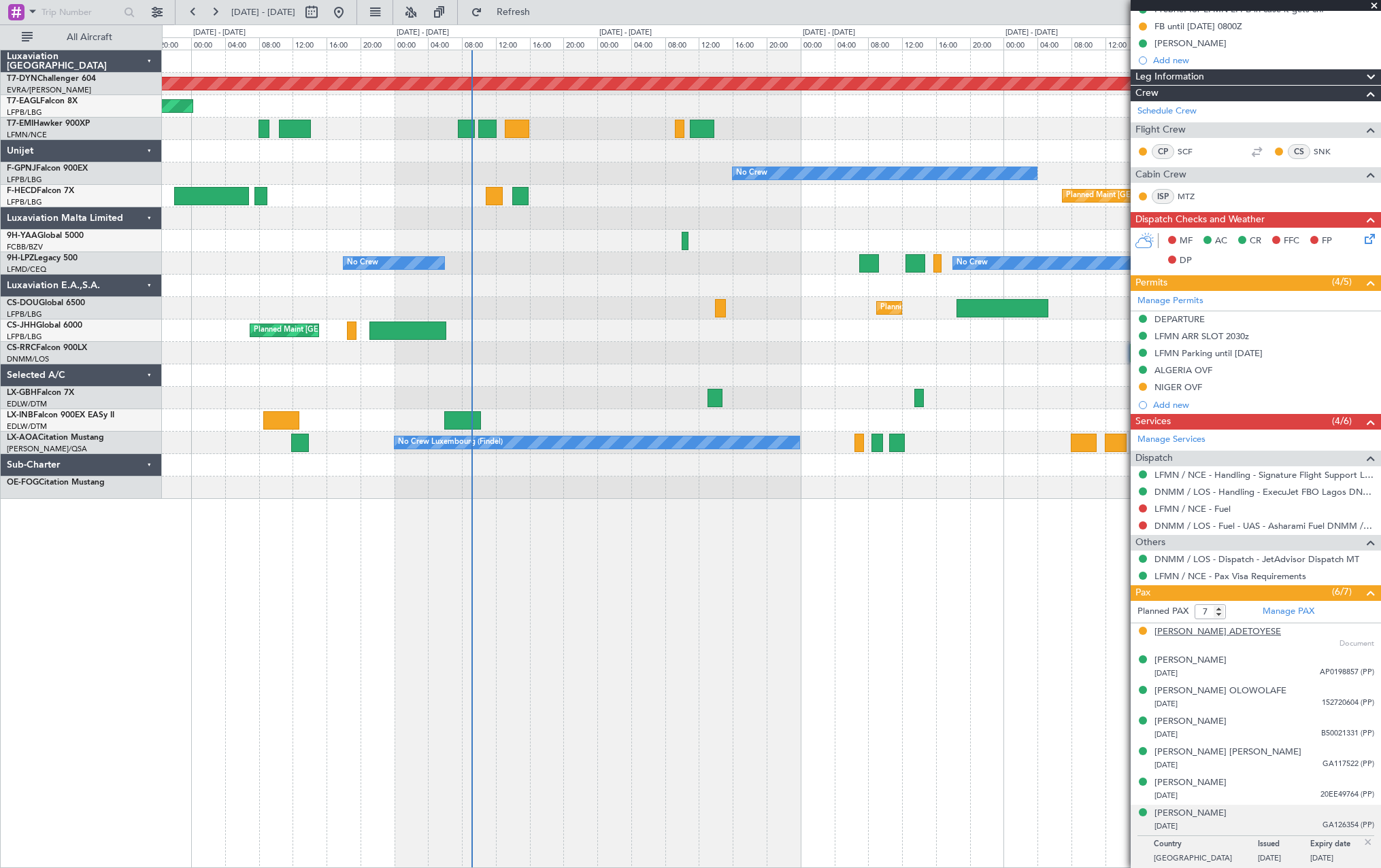
click at [1241, 633] on div "[PERSON_NAME] ADETOYESE" at bounding box center [1218, 633] width 127 height 14
click at [1272, 636] on div "[PERSON_NAME] ADETOYESE" at bounding box center [1218, 633] width 127 height 14
click at [1231, 629] on div "[PERSON_NAME] ADETOYESE" at bounding box center [1218, 633] width 127 height 14
click at [1235, 633] on div "[PERSON_NAME] ADETOYESE" at bounding box center [1218, 633] width 127 height 14
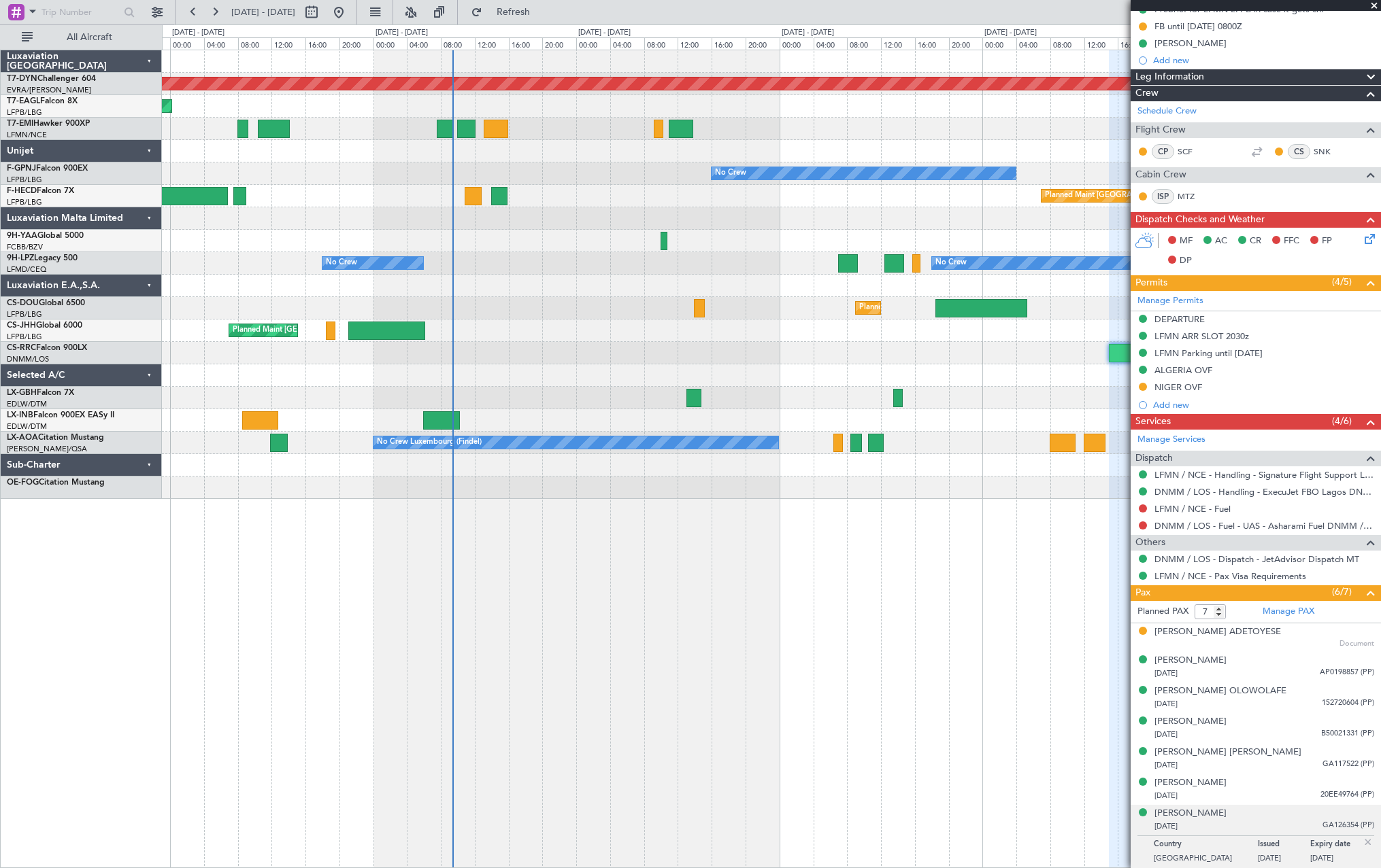
click at [537, 365] on div at bounding box center [770, 376] width 1218 height 23
